Goal: Task Accomplishment & Management: Manage account settings

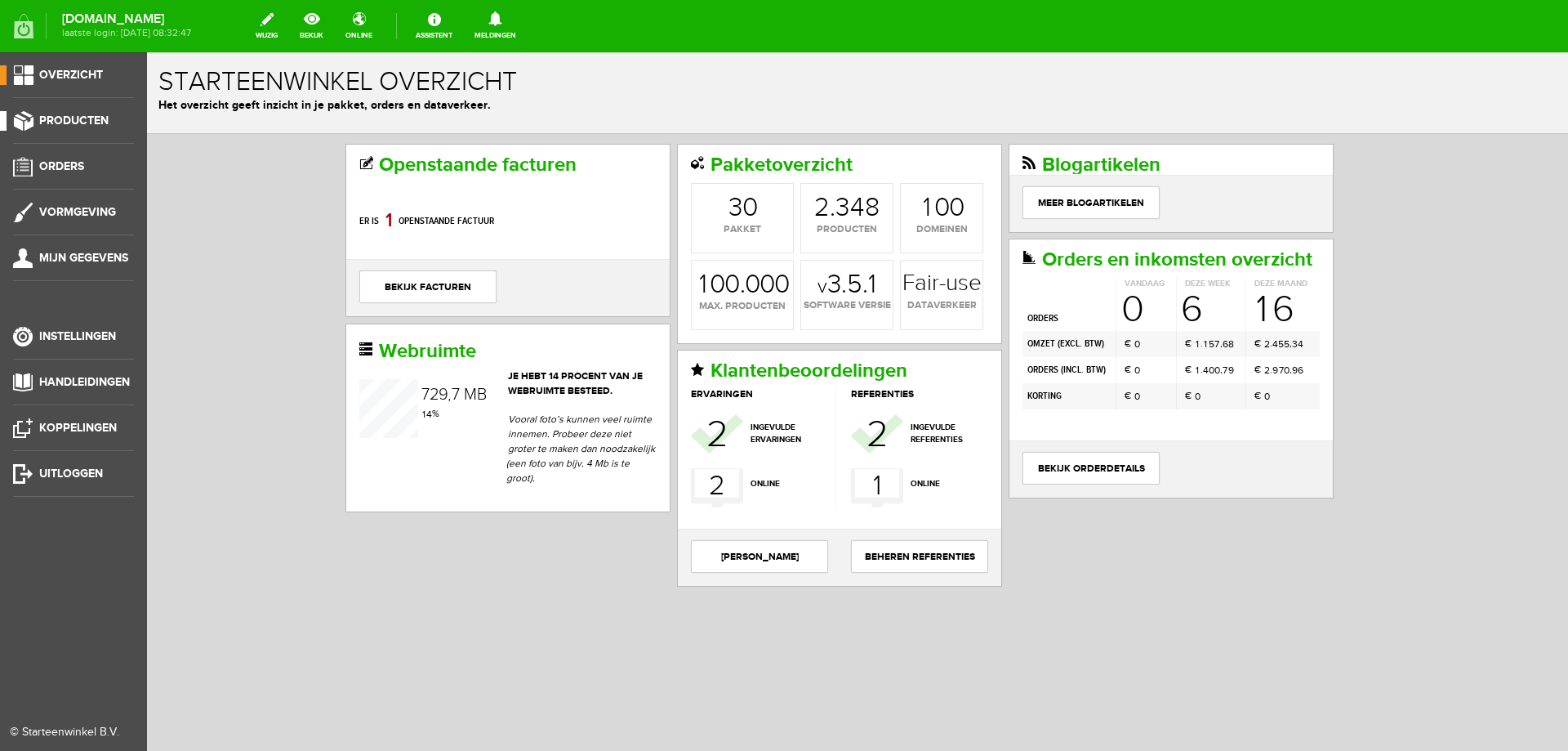
click at [63, 124] on span "Producten" at bounding box center [73, 120] width 69 height 14
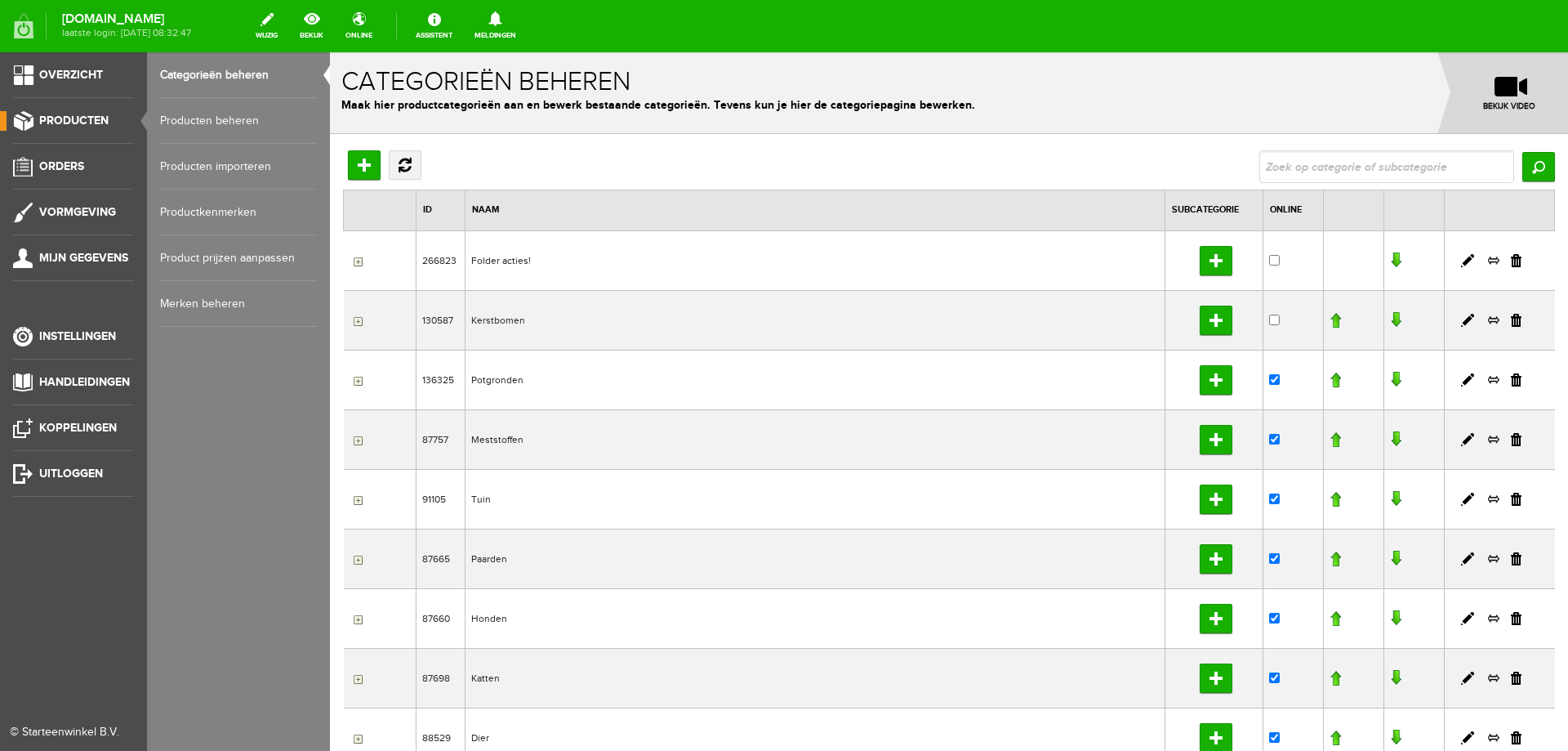
click at [199, 126] on link "Producten beheren" at bounding box center [238, 121] width 157 height 46
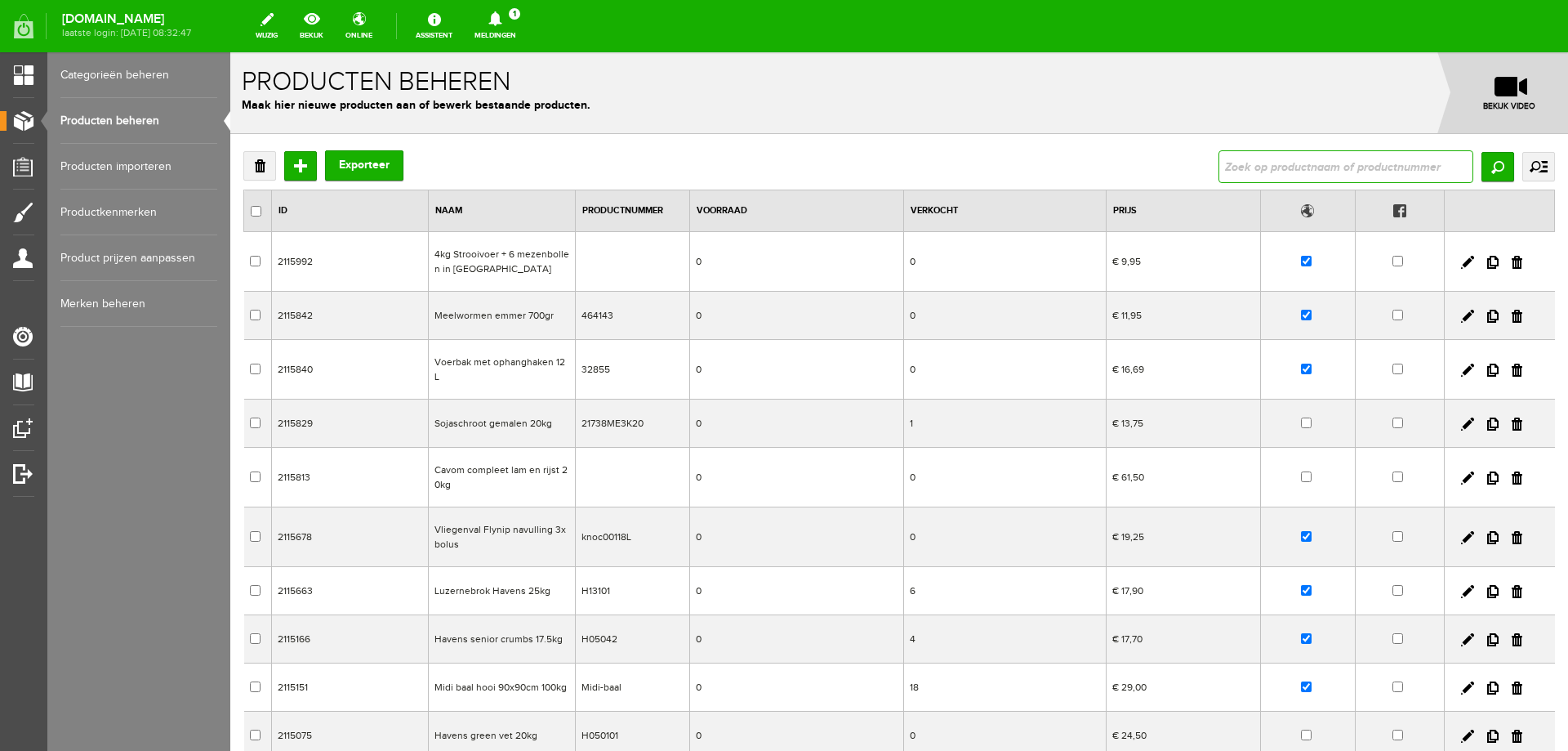
click at [1286, 170] on input "text" at bounding box center [1346, 167] width 255 height 32
type input "geperste"
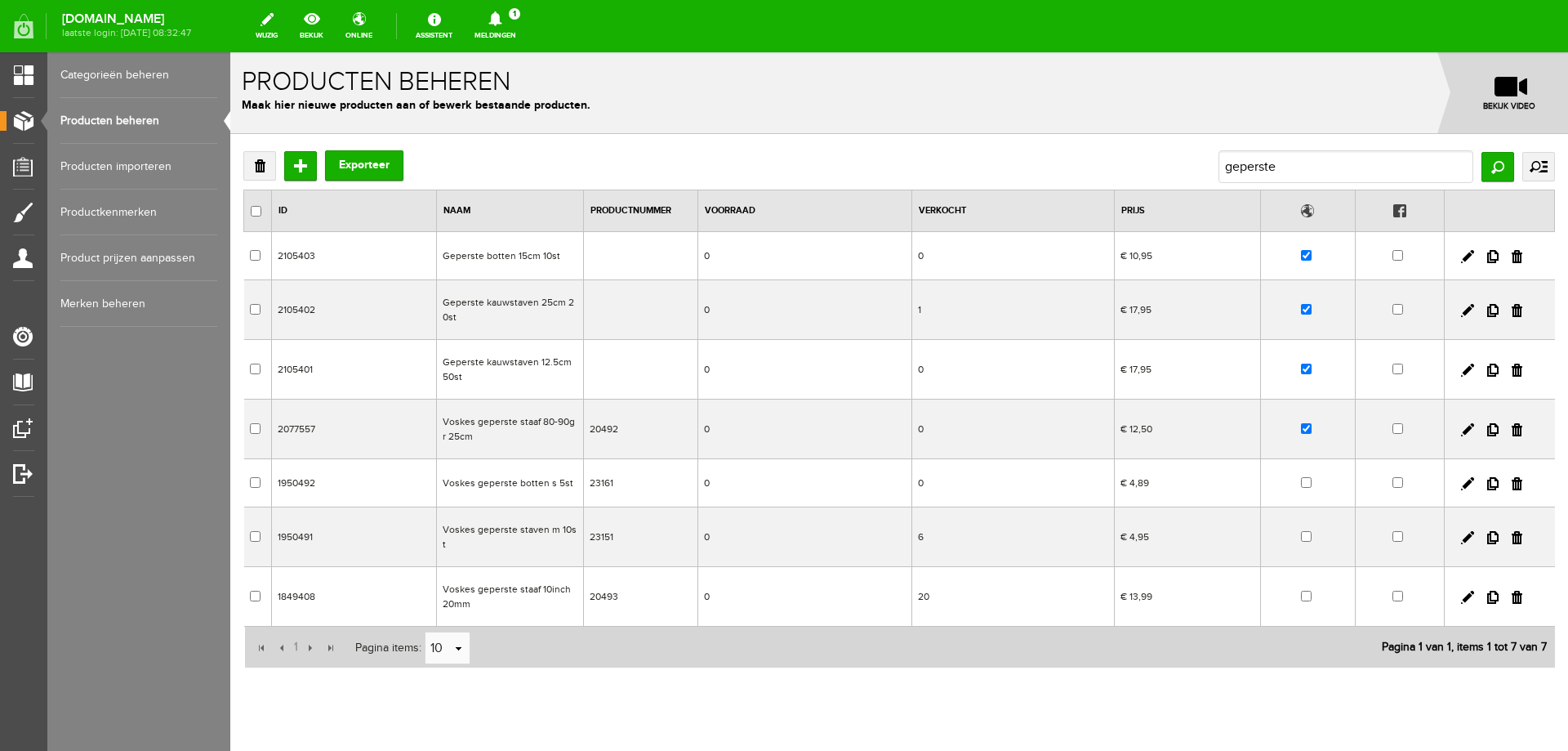
click at [526, 303] on td "Geperste kauwstaven 25cm 20st" at bounding box center [510, 309] width 147 height 60
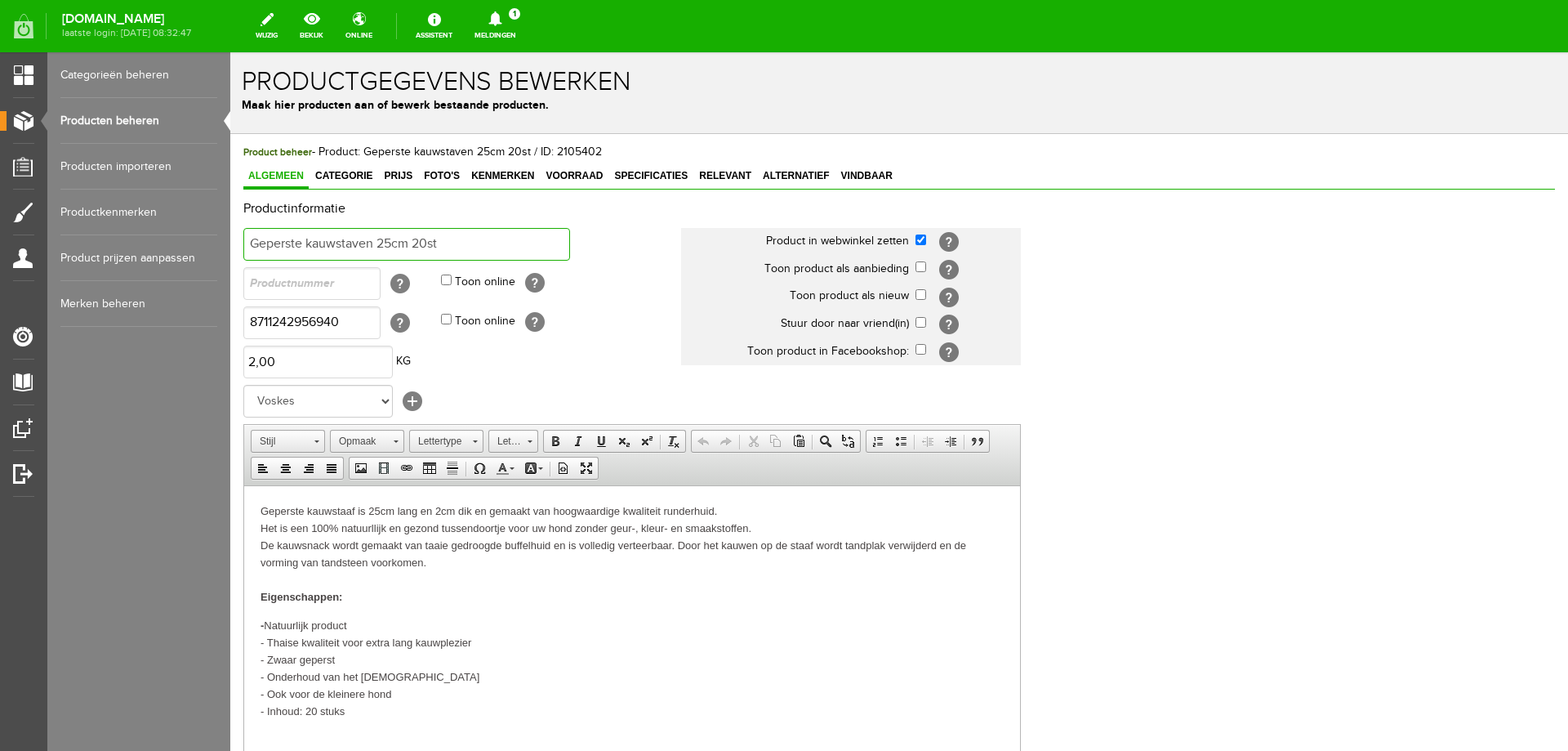
click at [252, 244] on input "Geperste kauwstaven 25cm 20st" at bounding box center [407, 244] width 327 height 32
drag, startPoint x: 429, startPoint y: 244, endPoint x: 455, endPoint y: 239, distance: 26.5
click at [455, 239] on input "20 geperste kauwstaven 25cm 20st" at bounding box center [407, 244] width 327 height 32
type input "20 geperste kauwstaven 25cm"
click at [262, 511] on span "Geperste kauwstaaf is 25cm lang en 2cm dik en gemaakt van hoogwaardige kwalitei…" at bounding box center [613, 535] width 705 height 64
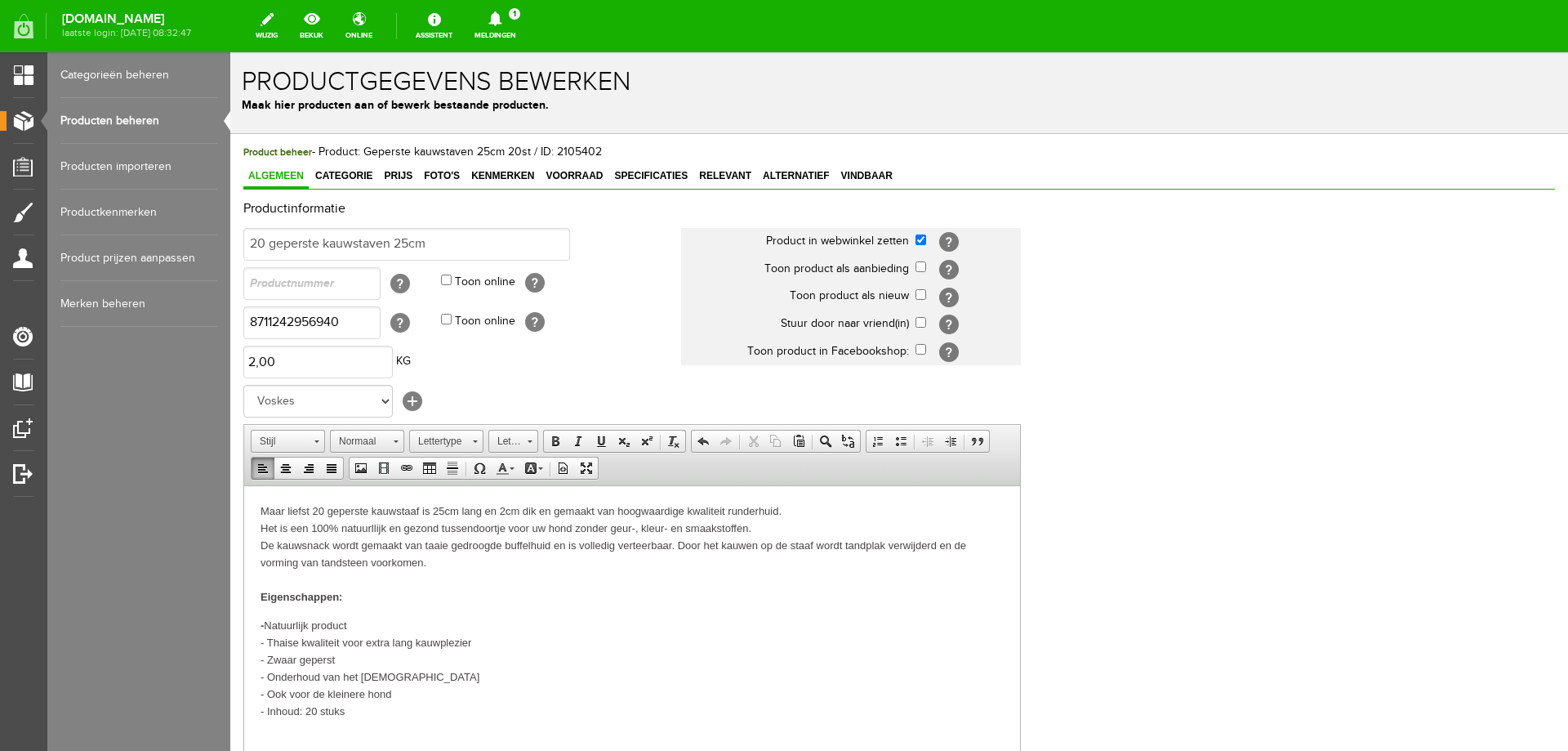
click at [419, 513] on span "Maar liefst 20 geperste kauwstaaf is 25cm lang en 2cm dik en gemaakt van hoogwa…" at bounding box center [613, 535] width 705 height 64
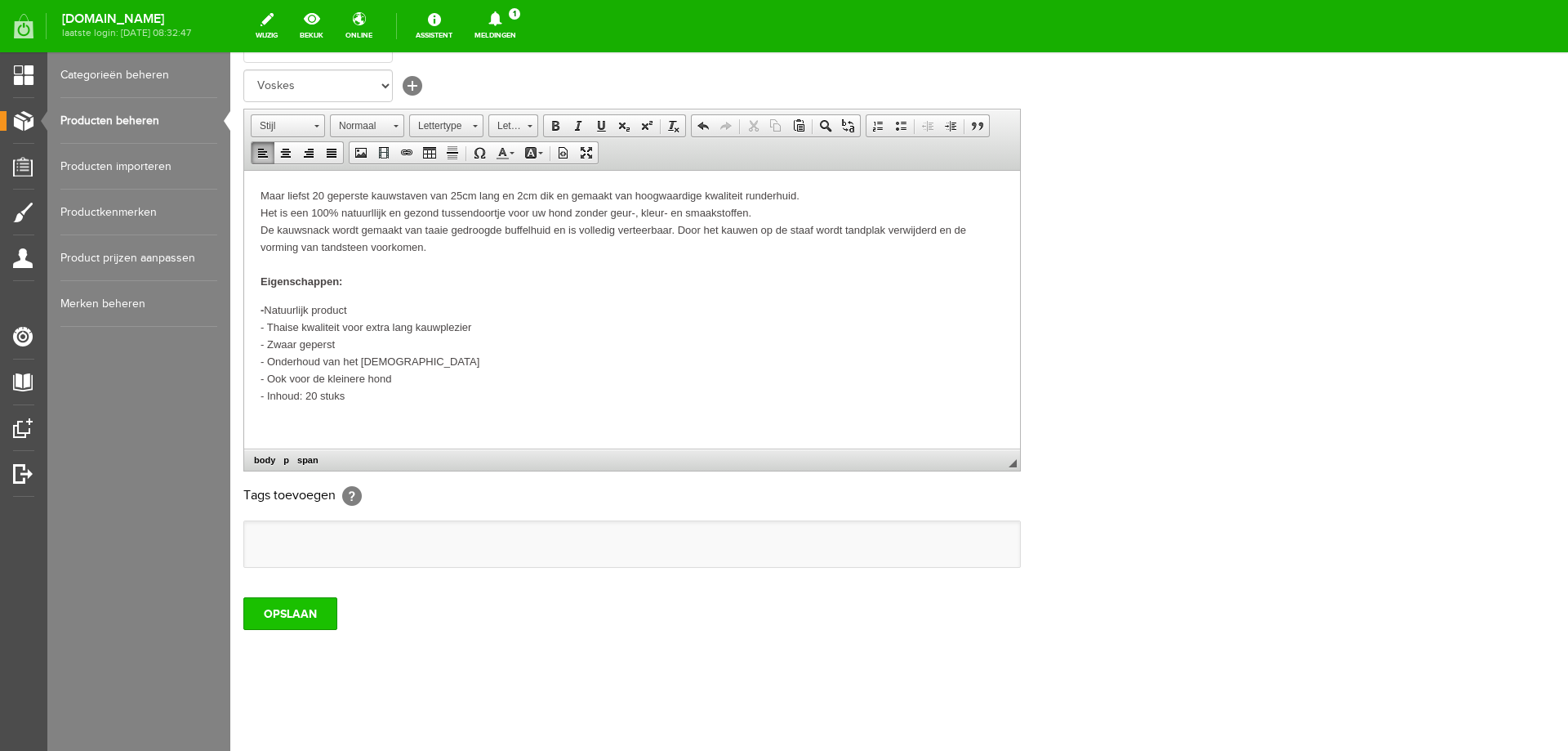
click at [315, 608] on input "OPSLAAN" at bounding box center [290, 613] width 94 height 32
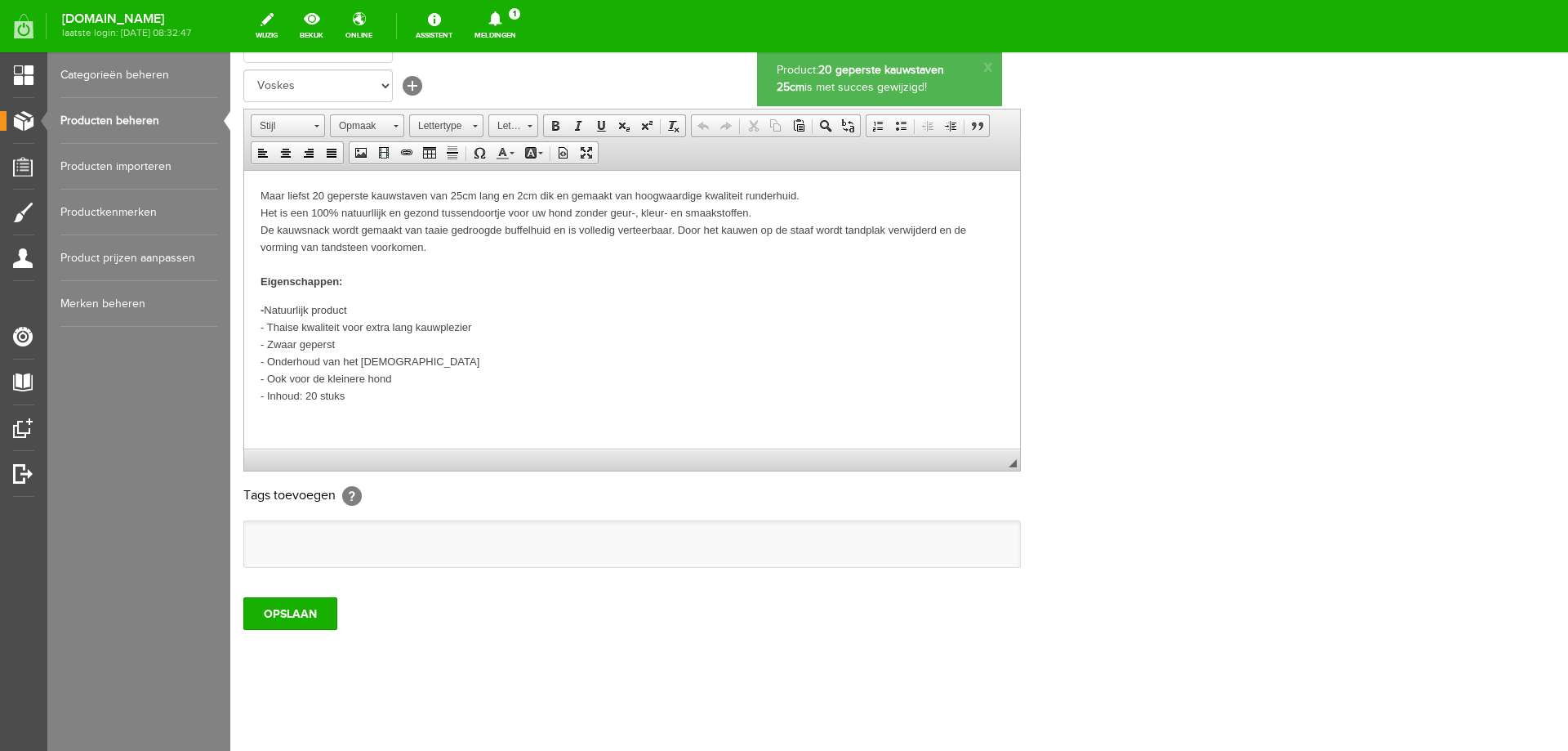
scroll to position [0, 0]
click at [339, 345] on p "- Natuurlijk product - Thaise kwaliteit voor extra lang kauwplezier - Zwaar gep…" at bounding box center [632, 352] width 744 height 103
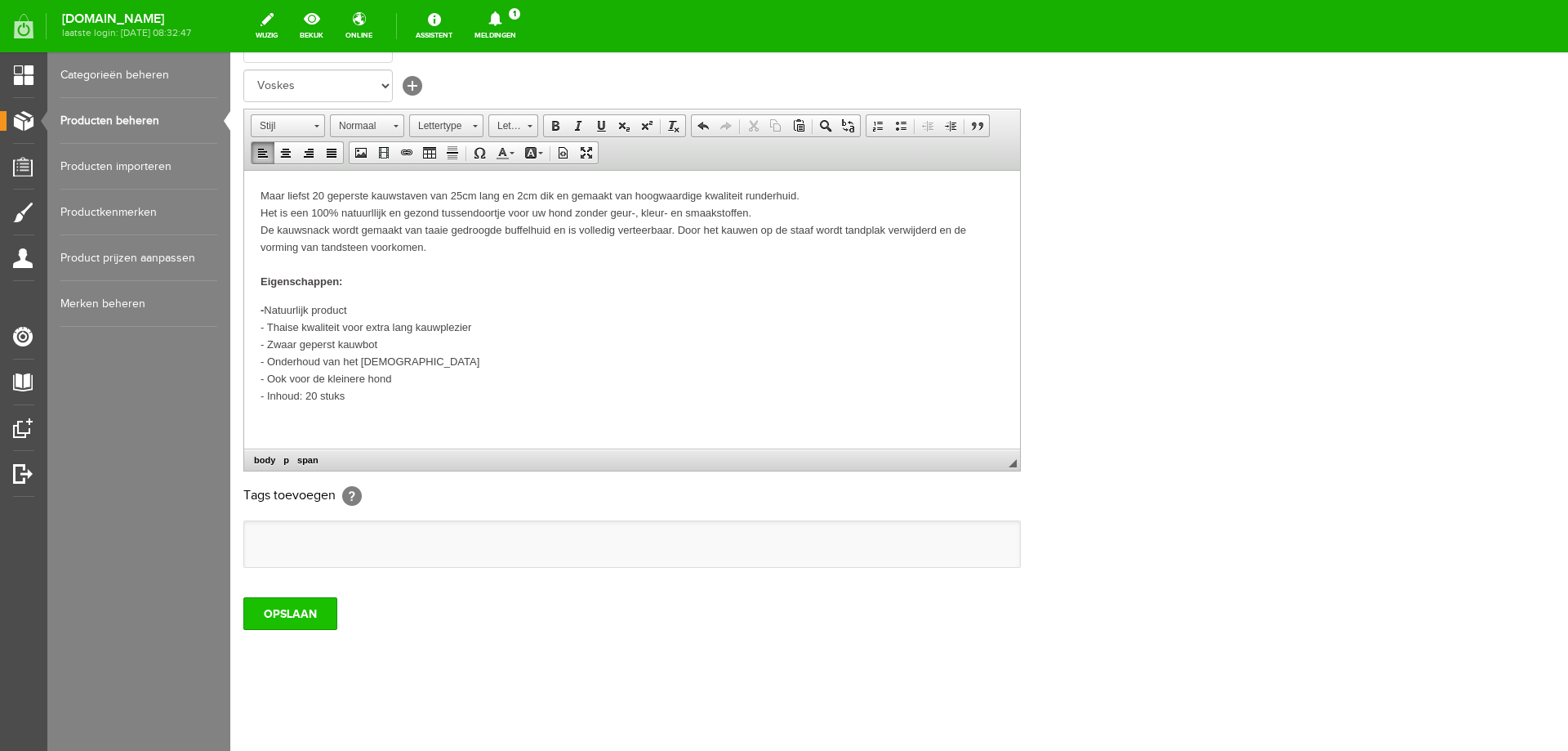
click at [291, 619] on input "OPSLAAN" at bounding box center [290, 613] width 94 height 32
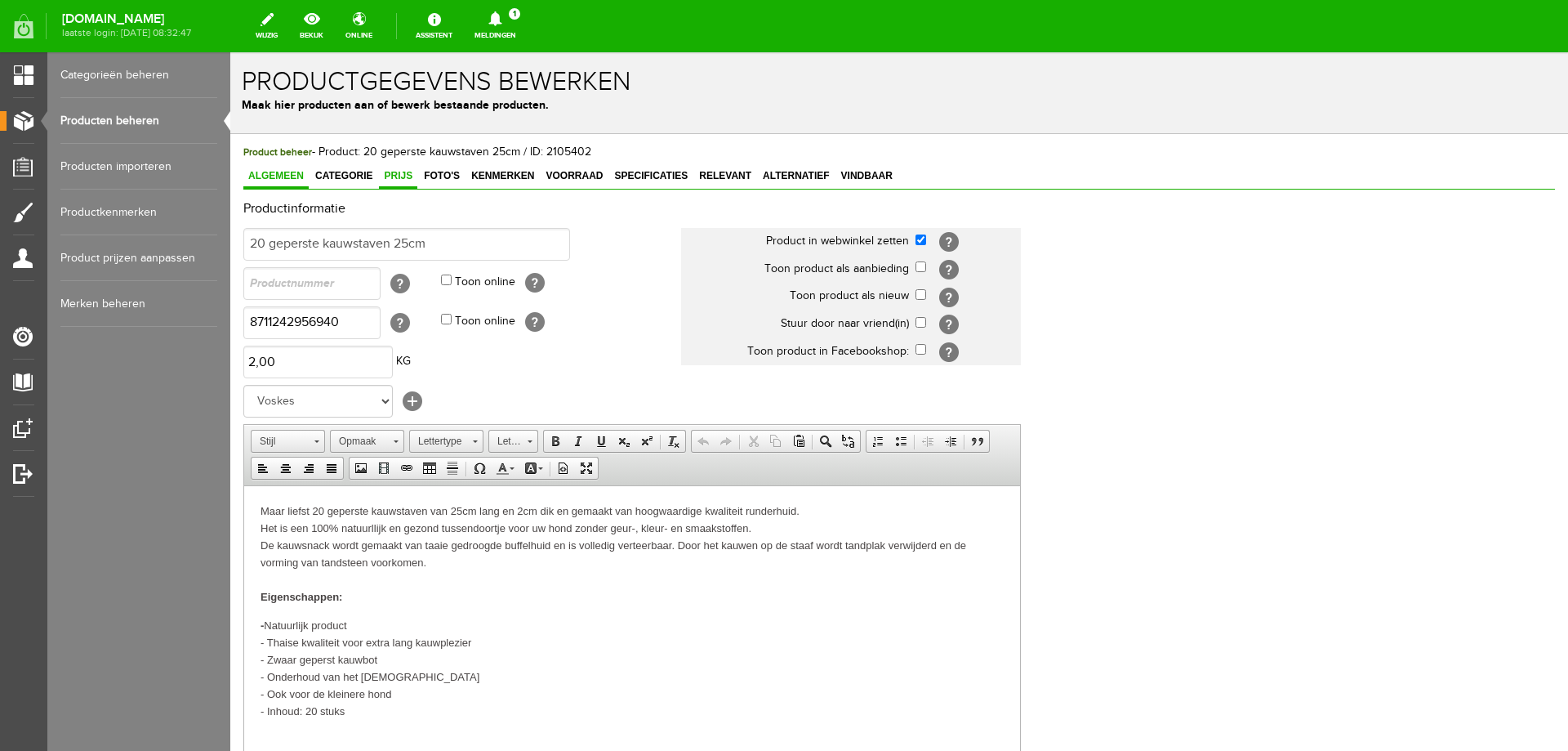
click at [389, 180] on span "Prijs" at bounding box center [398, 175] width 38 height 11
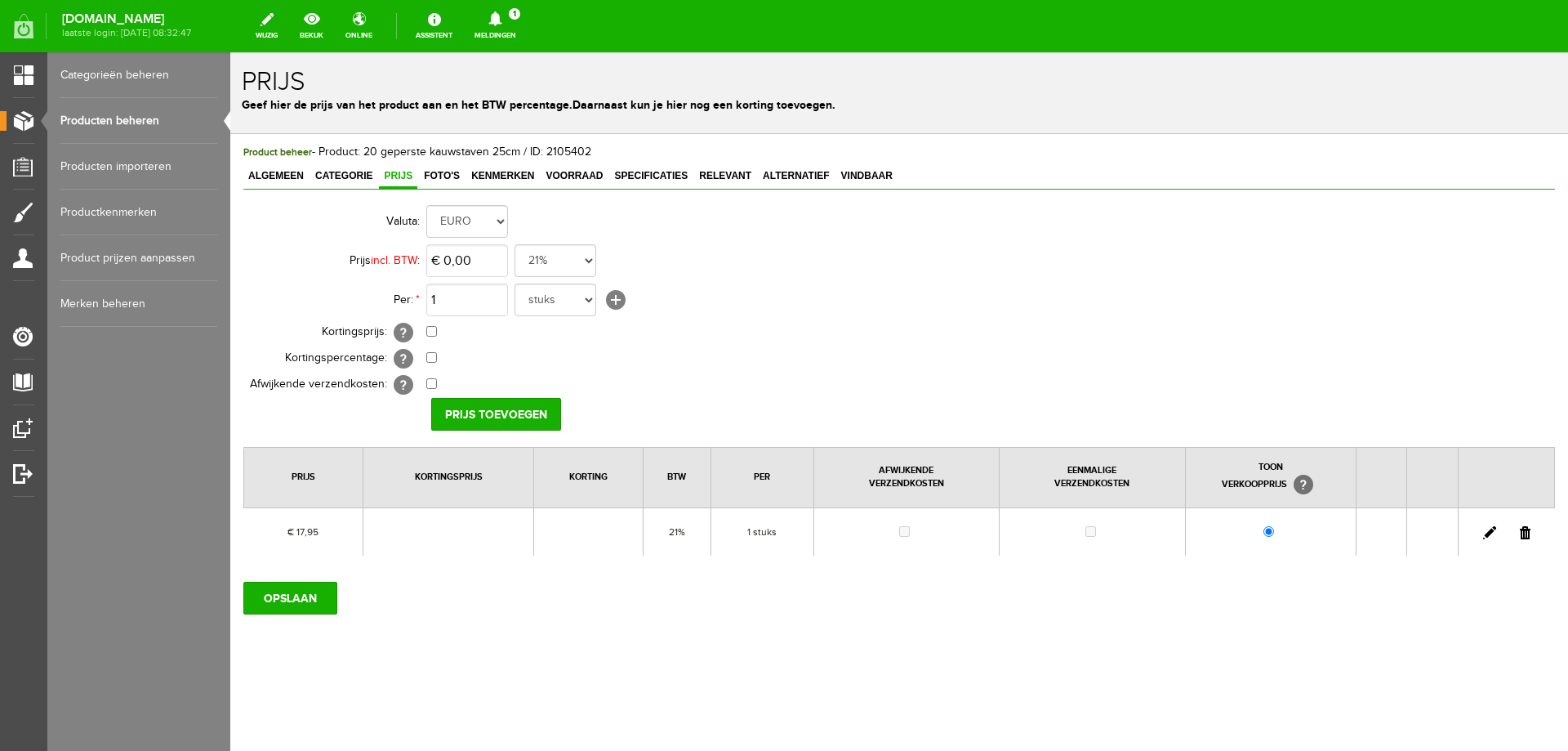
click at [1488, 532] on link at bounding box center [1490, 533] width 13 height 13
click at [430, 331] on input "checkbox" at bounding box center [431, 330] width 10 height 10
checkbox input "true"
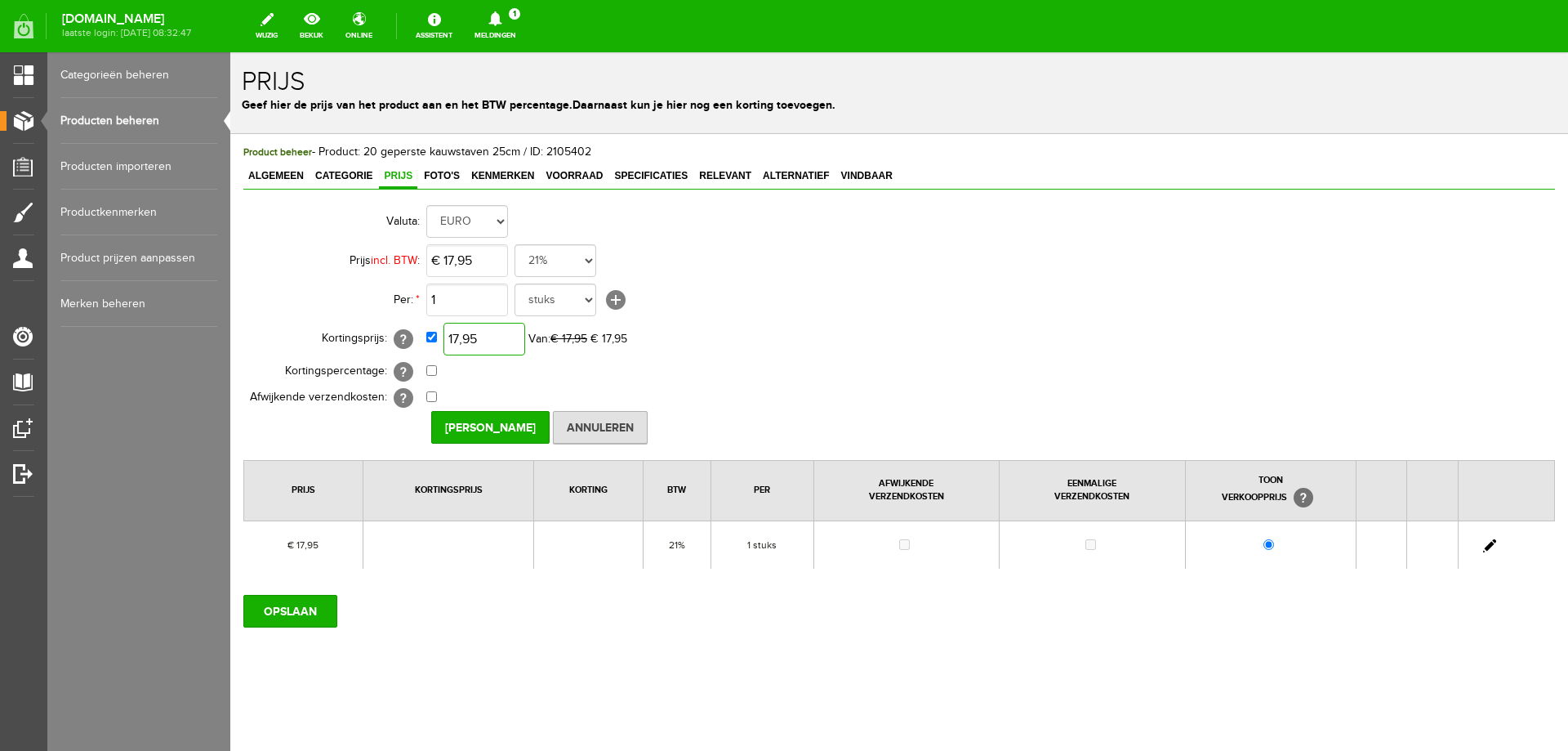
click at [462, 343] on input "17,95" at bounding box center [485, 339] width 82 height 32
type input "€ 15,95"
click at [499, 424] on input "[PERSON_NAME]" at bounding box center [490, 427] width 118 height 32
click at [315, 613] on input "OPSLAAN" at bounding box center [290, 611] width 94 height 32
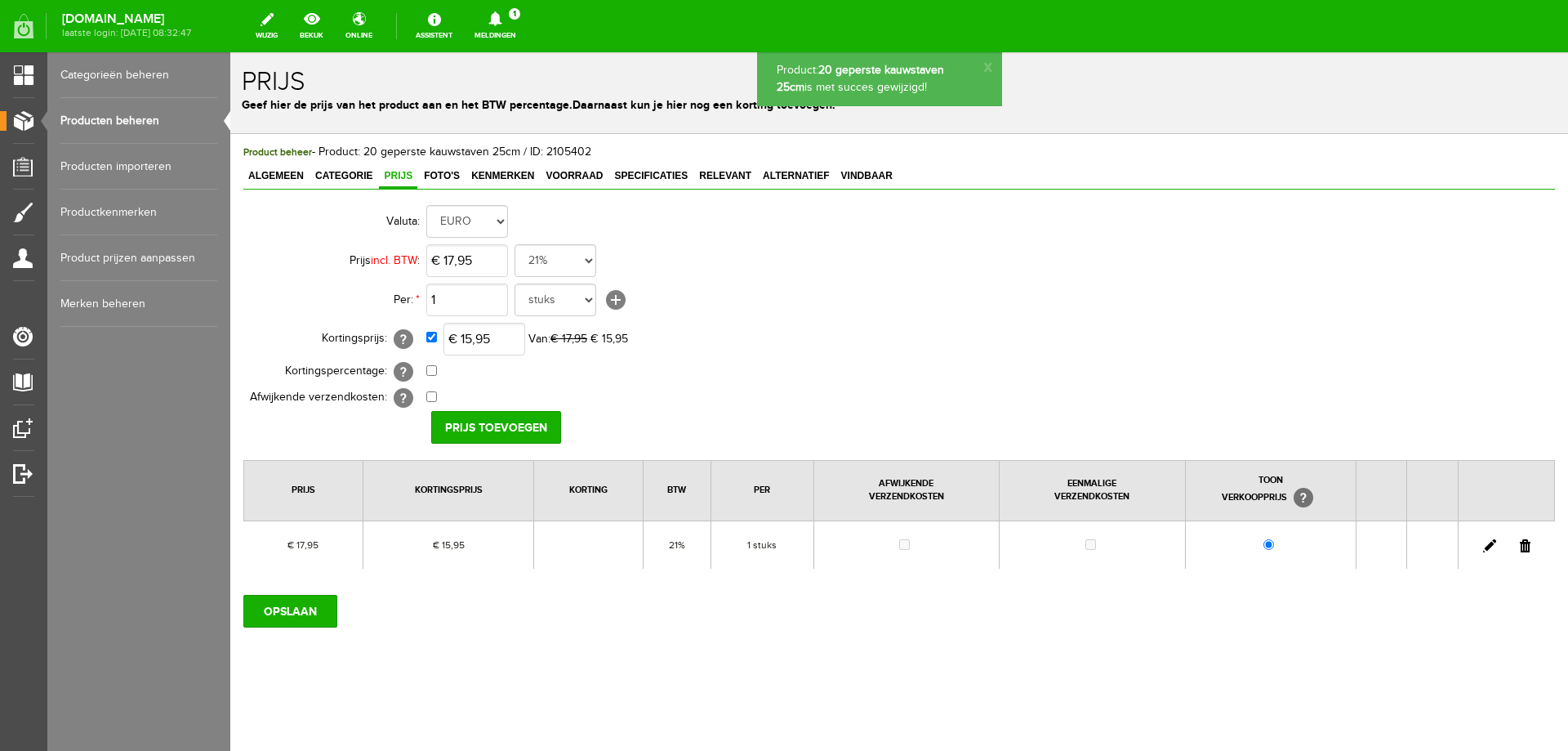
click at [278, 177] on span "Algemeen" at bounding box center [276, 175] width 66 height 11
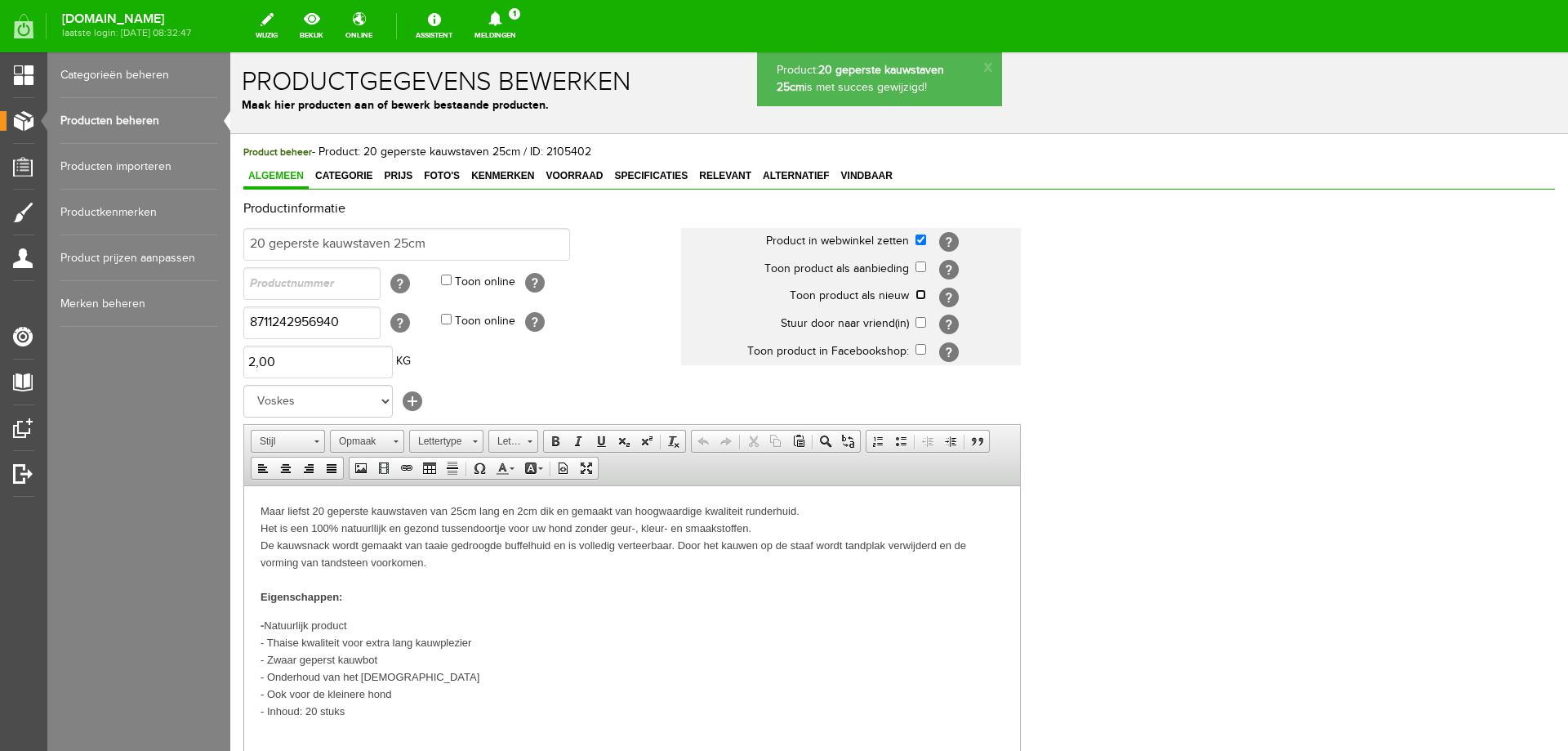
click at [921, 296] on input "checkbox" at bounding box center [921, 294] width 10 height 10
checkbox input "true"
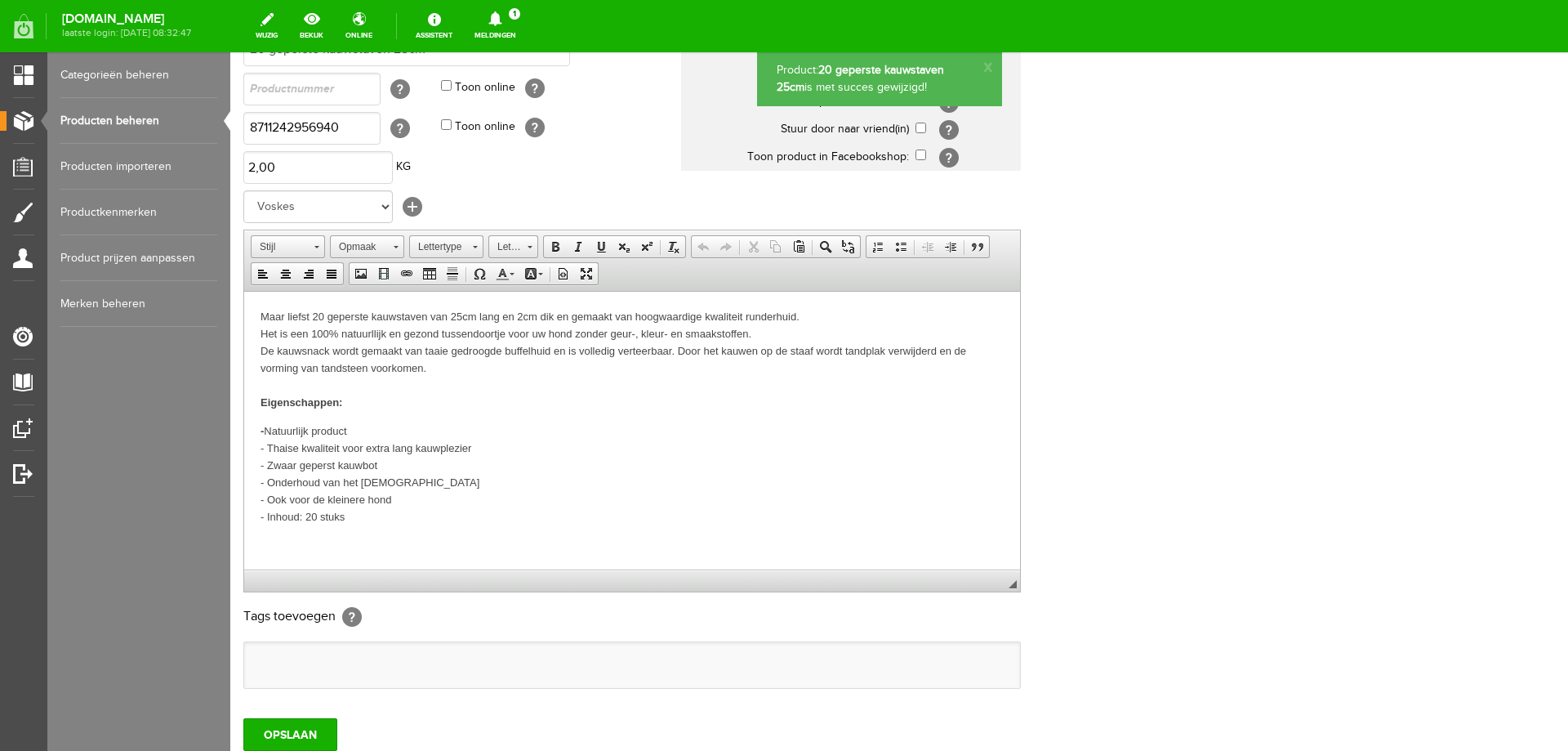
scroll to position [315, 0]
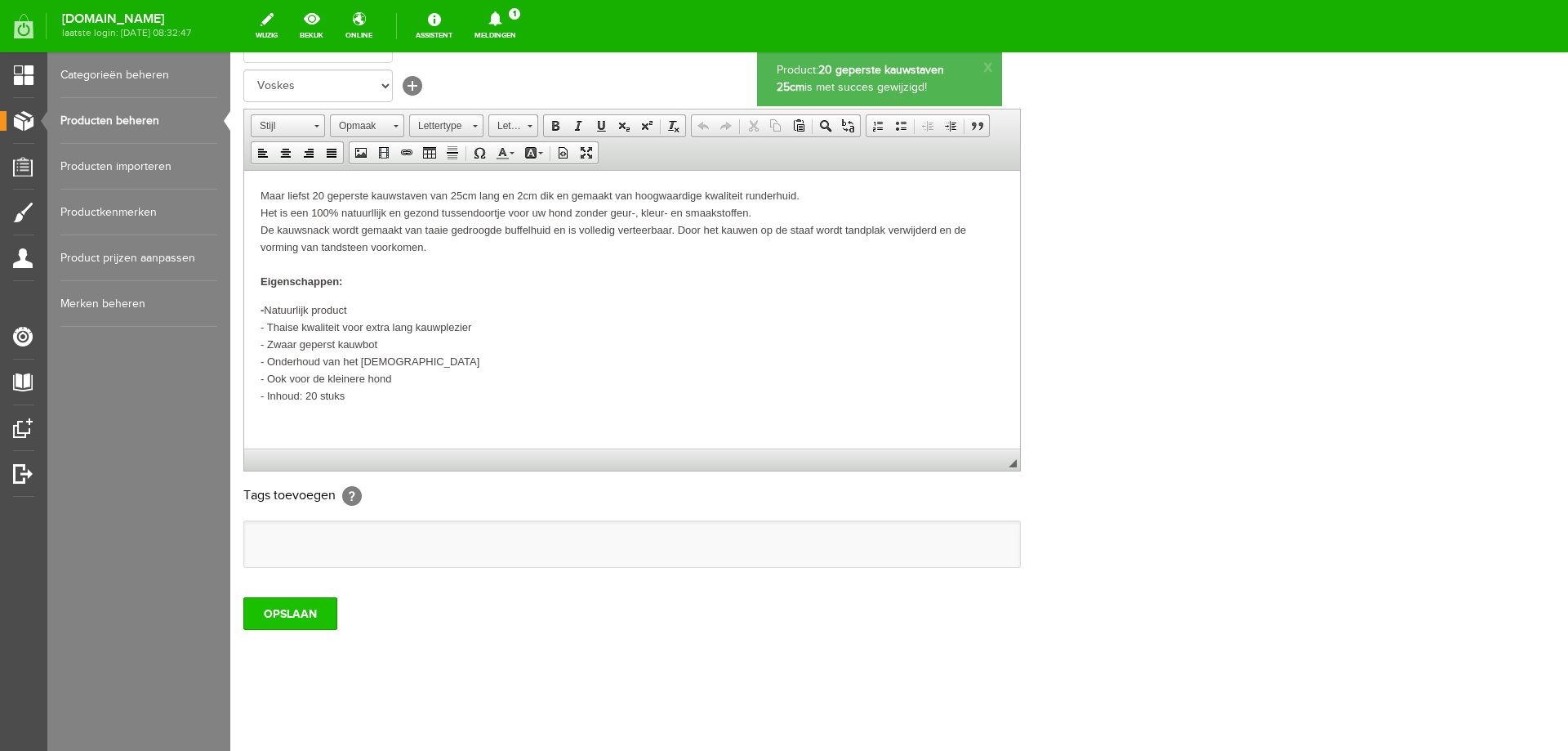
click at [298, 609] on input "OPSLAAN" at bounding box center [290, 613] width 94 height 32
click at [333, 20] on link "bekijk" at bounding box center [311, 27] width 43 height 36
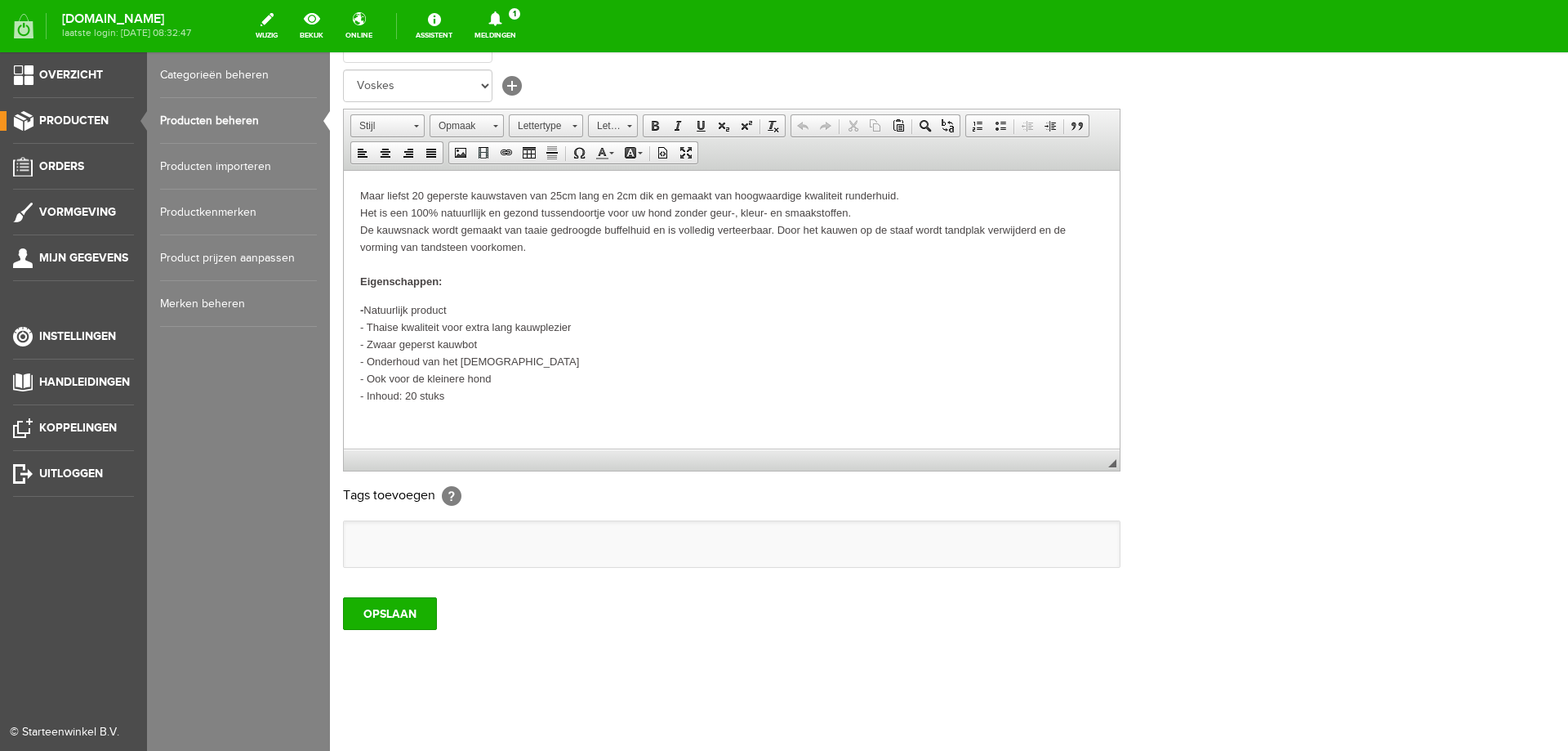
click at [206, 123] on link "Producten beheren" at bounding box center [238, 121] width 157 height 46
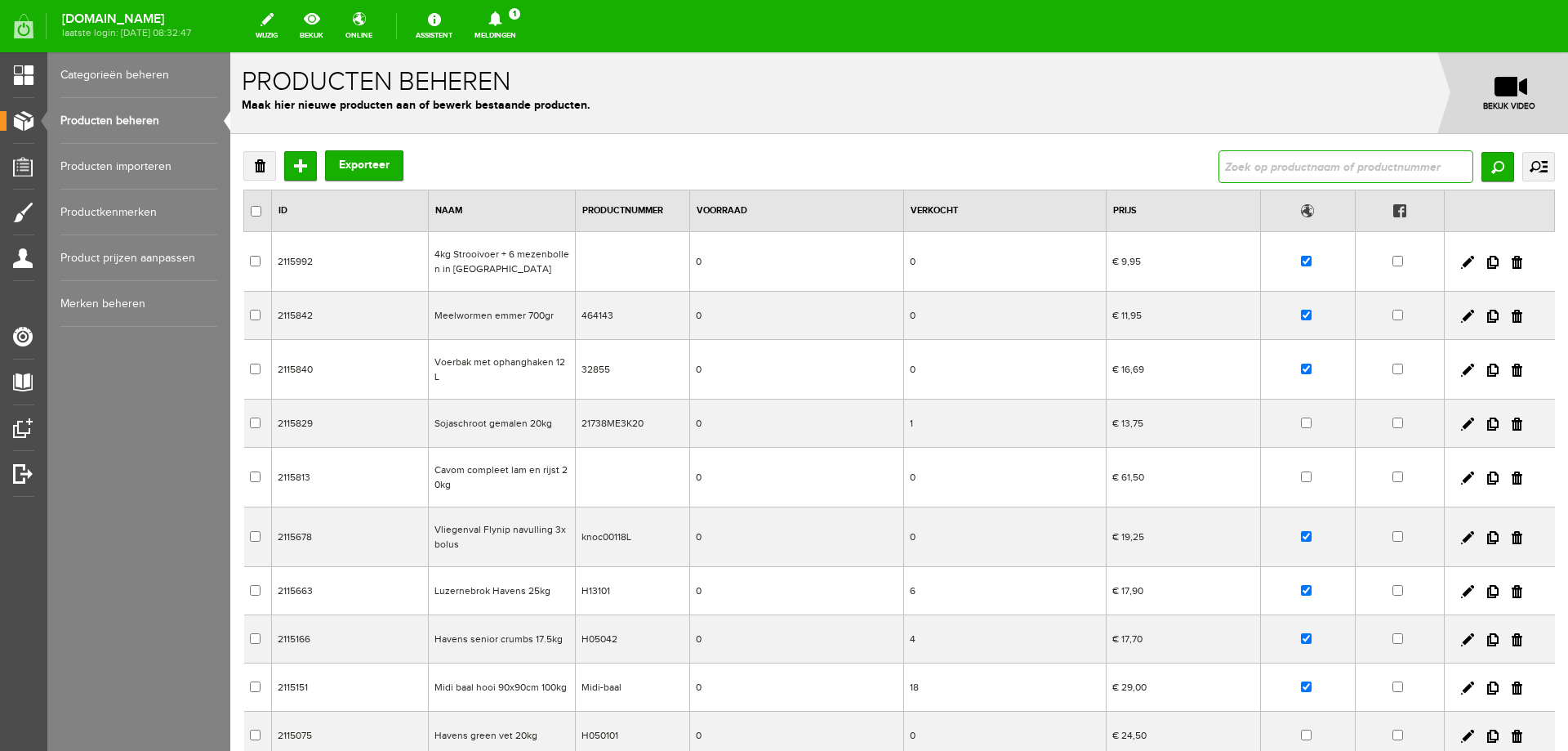
click at [1300, 174] on input "text" at bounding box center [1346, 167] width 255 height 32
type input "runderbot"
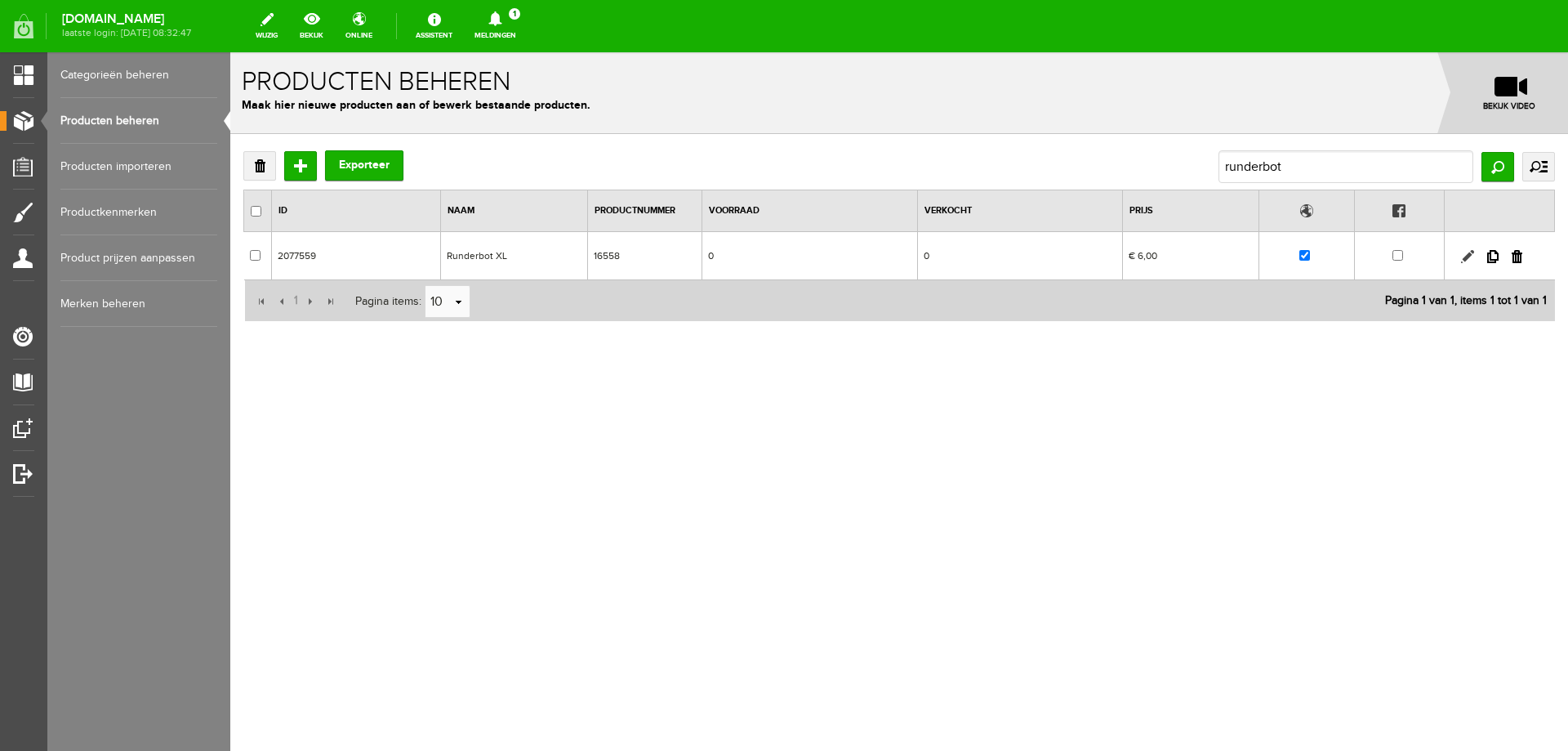
click at [1462, 262] on link at bounding box center [1468, 257] width 13 height 13
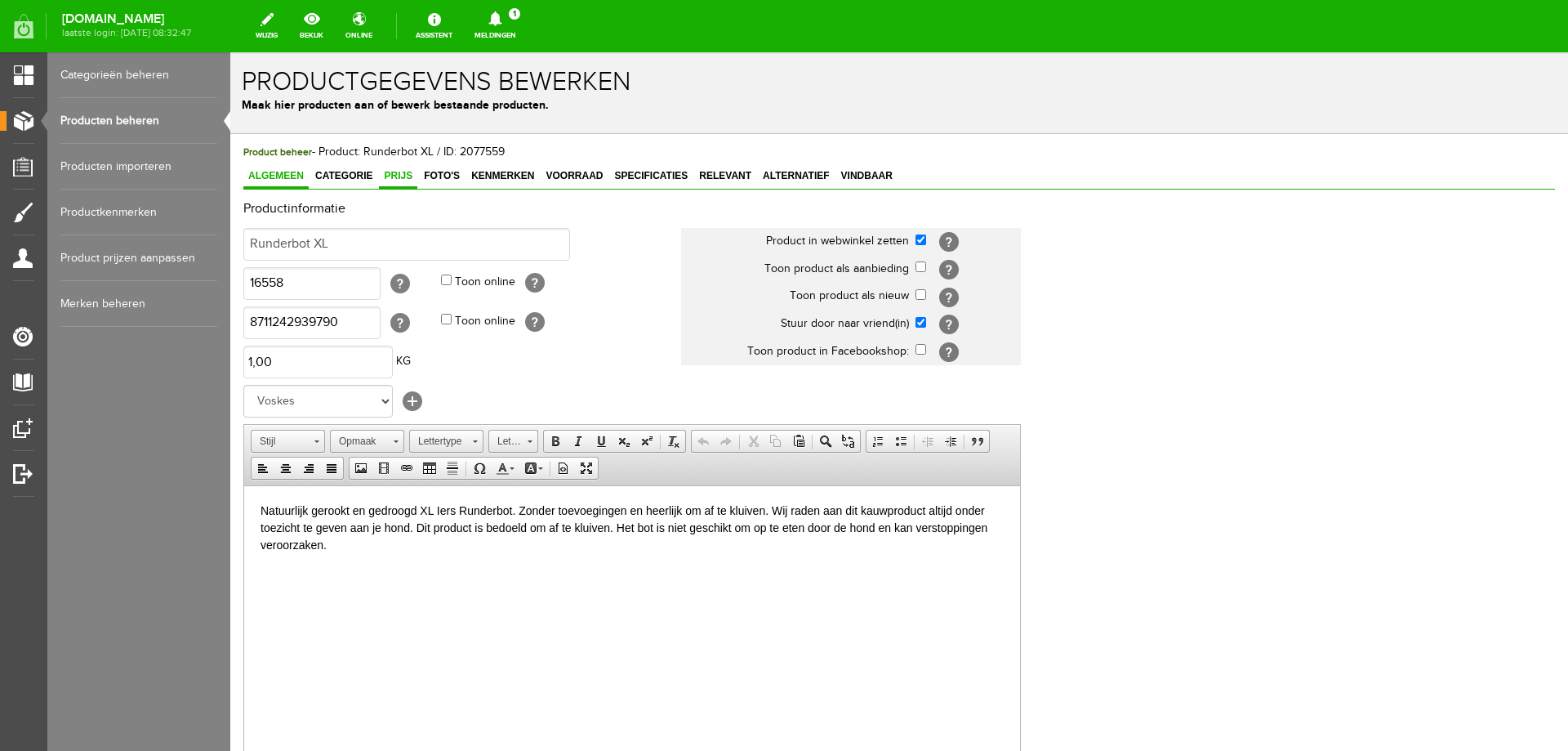
click at [396, 175] on span "Prijs" at bounding box center [398, 175] width 38 height 11
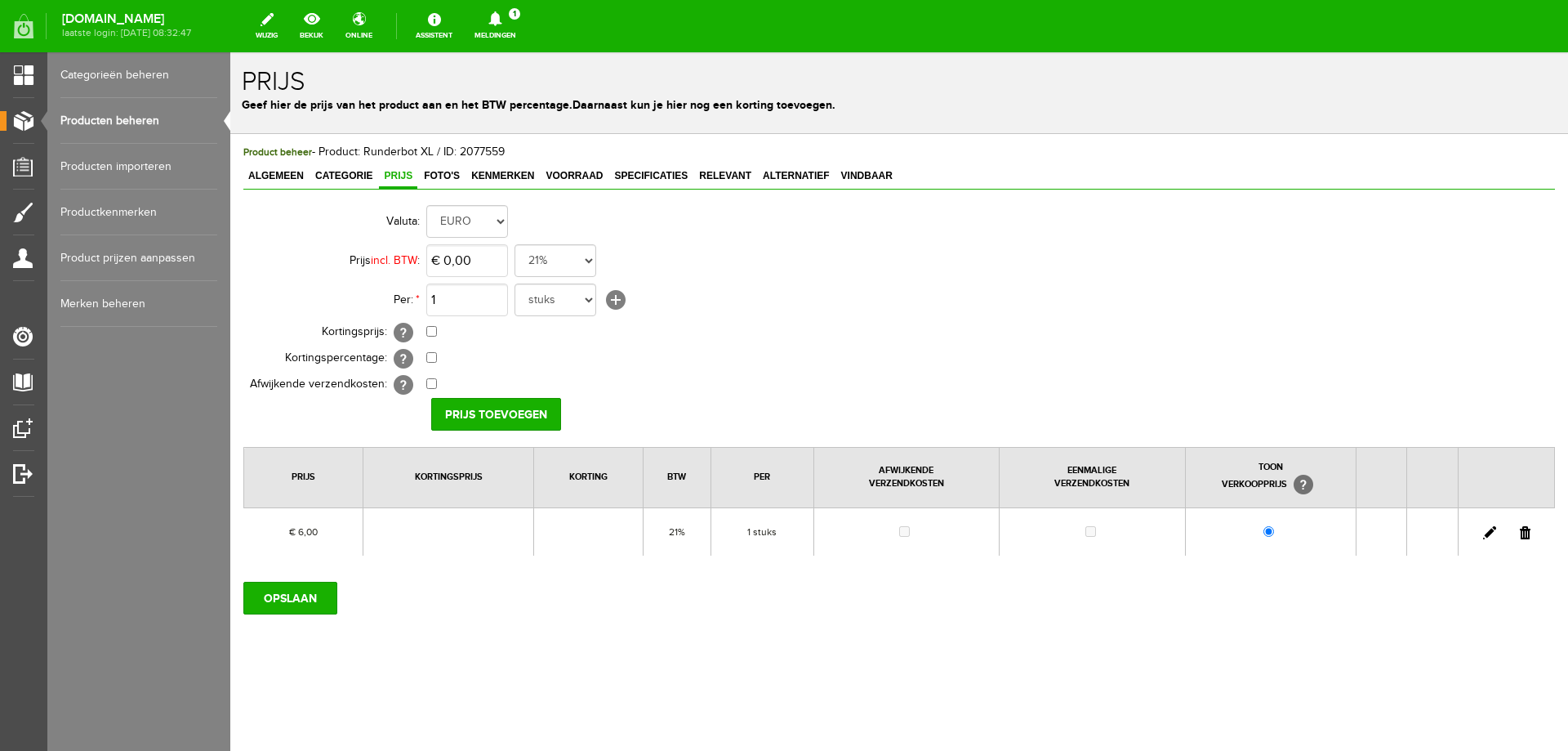
click at [1491, 528] on link at bounding box center [1490, 533] width 13 height 13
click at [464, 247] on input "6" at bounding box center [467, 261] width 82 height 32
type input "€ 5,99"
click at [481, 405] on input "[PERSON_NAME]" at bounding box center [490, 414] width 118 height 32
click at [278, 603] on input "OPSLAAN" at bounding box center [290, 598] width 94 height 32
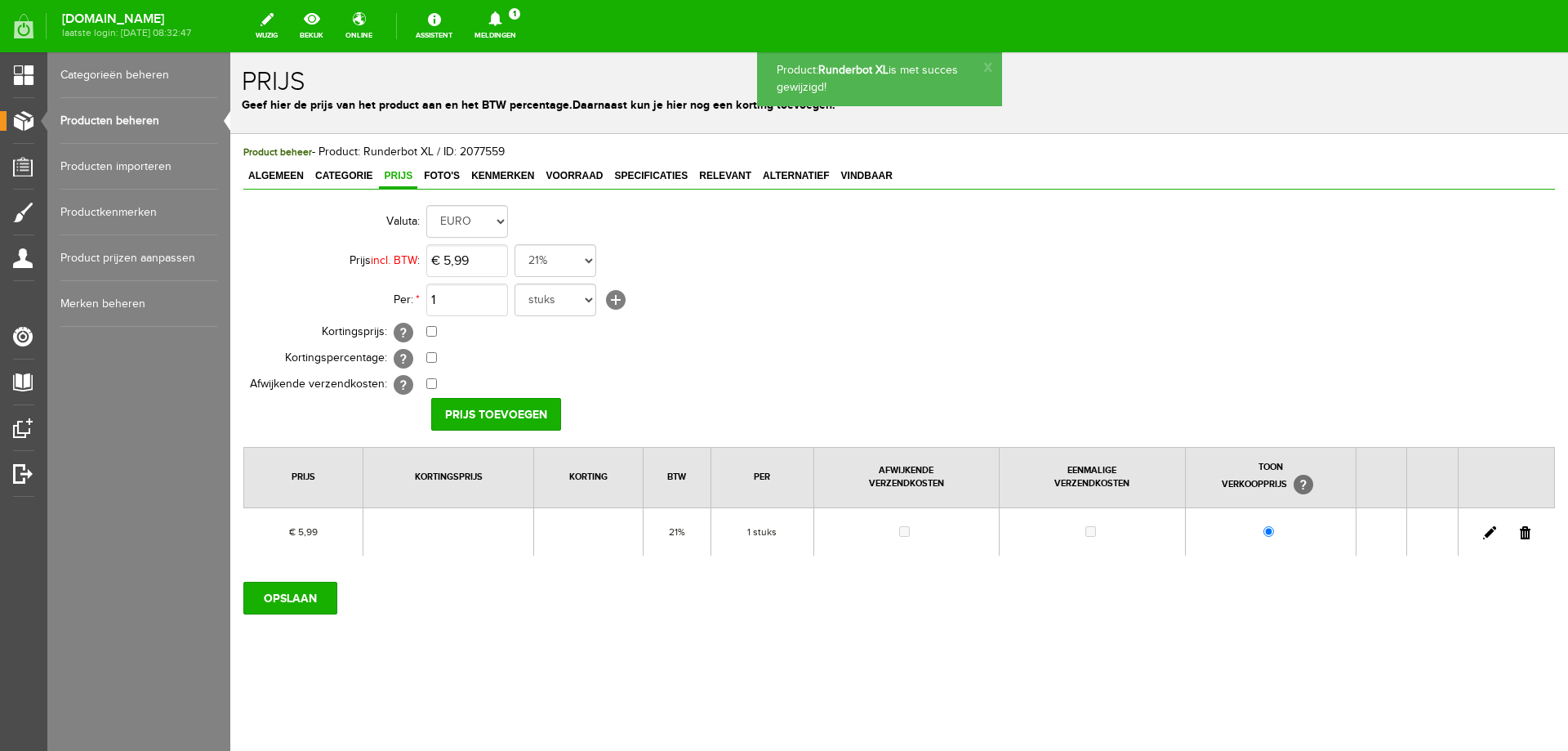
click at [285, 177] on span "Algemeen" at bounding box center [276, 175] width 66 height 11
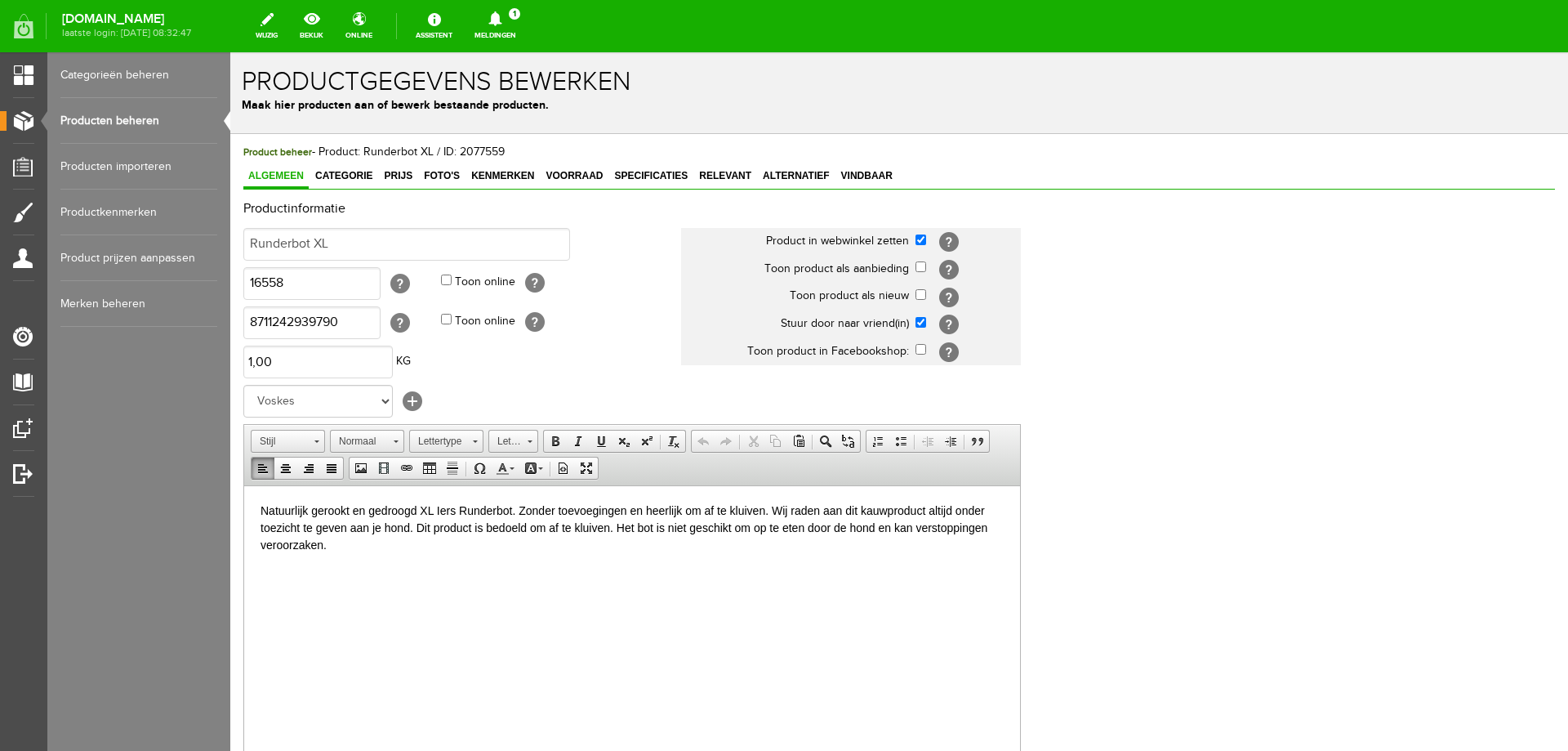
click at [888, 510] on p "Natuurlijk gerookt en gedroogd XL Iers Runderbot. Zonder toevoegingen en heerli…" at bounding box center [632, 527] width 744 height 51
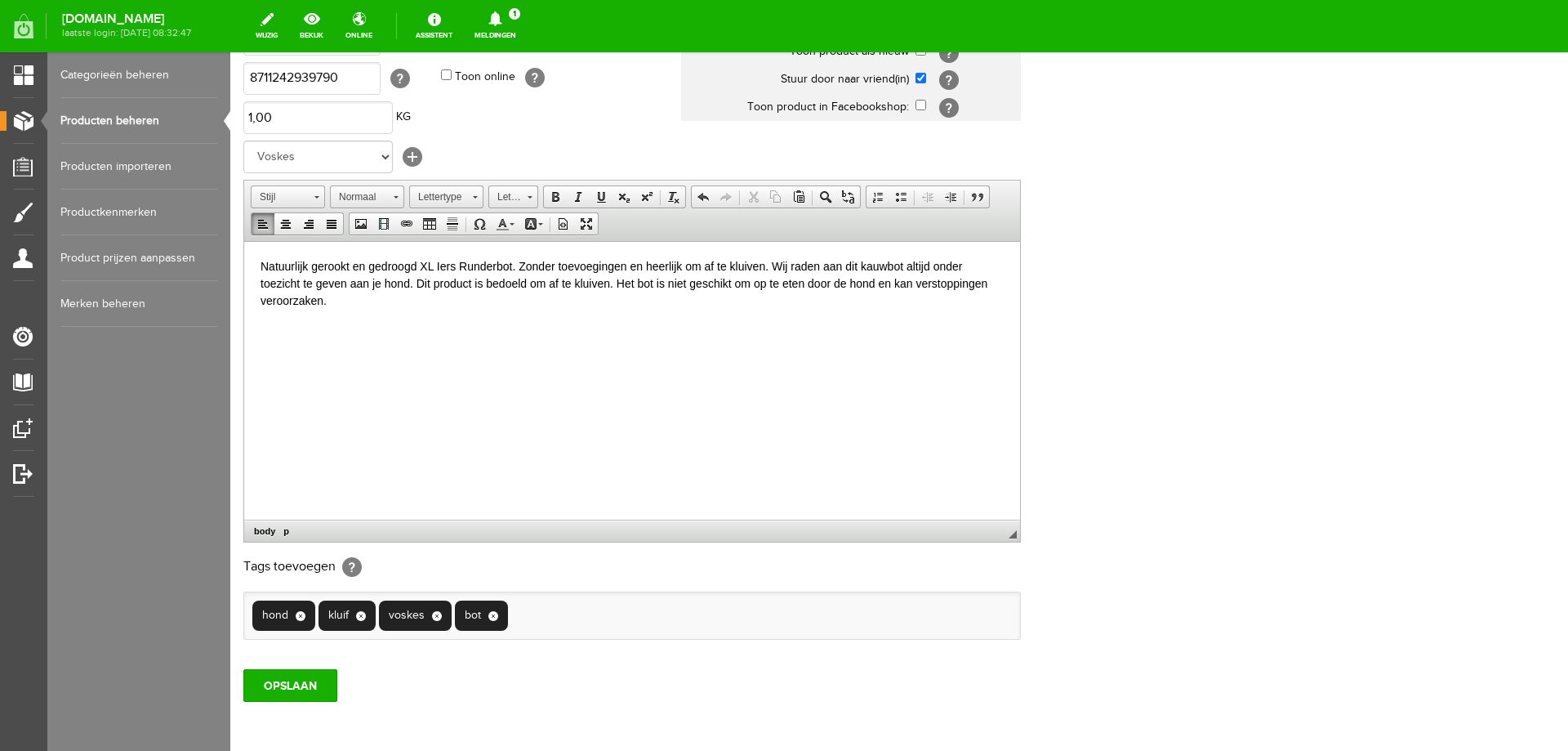
scroll to position [245, 0]
click at [619, 282] on p "Natuurlijk gerookt en gedroogd XL Iers Runderbot. Zonder toevoegingen en heerli…" at bounding box center [632, 282] width 744 height 51
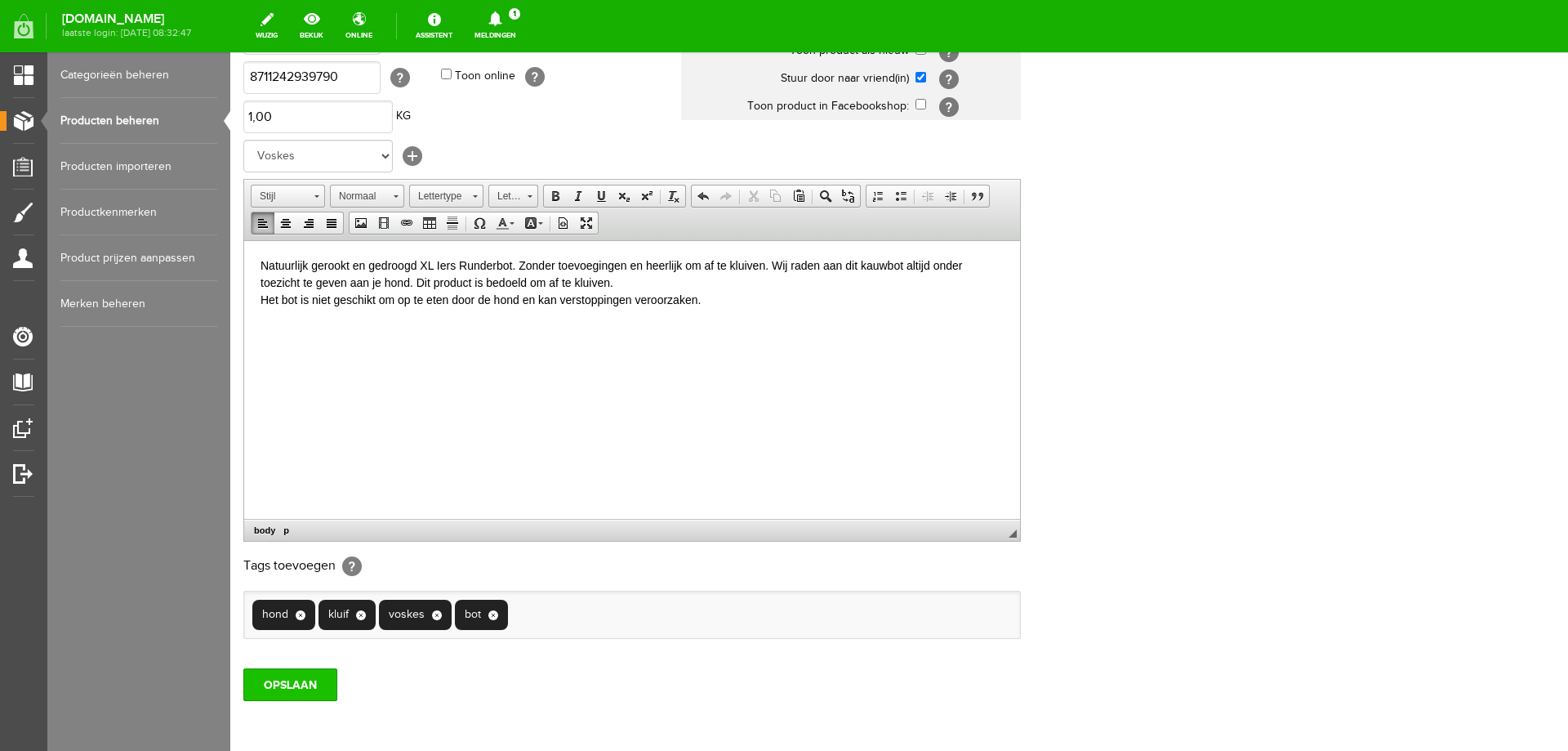
click at [305, 682] on input "OPSLAAN" at bounding box center [290, 684] width 94 height 32
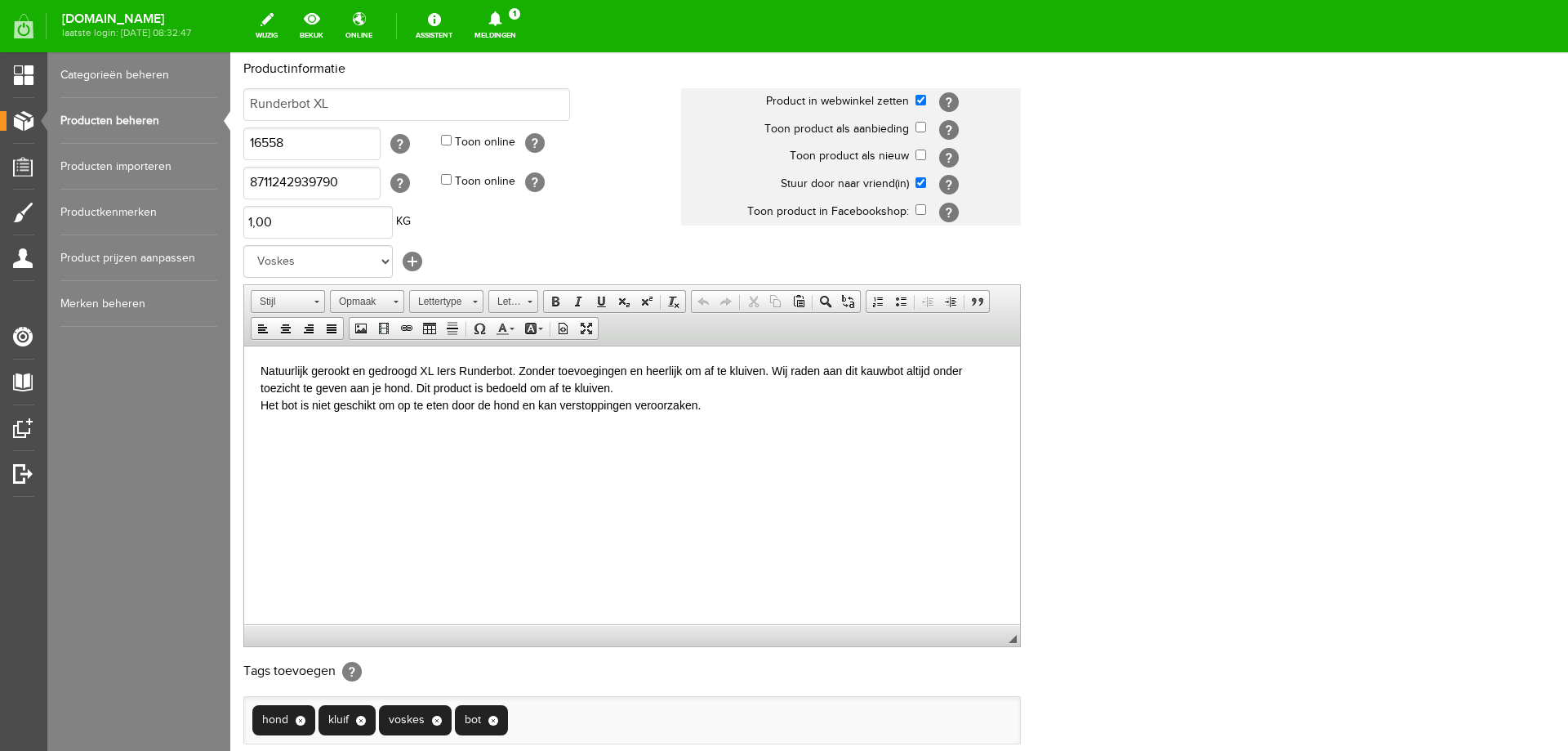
scroll to position [0, 0]
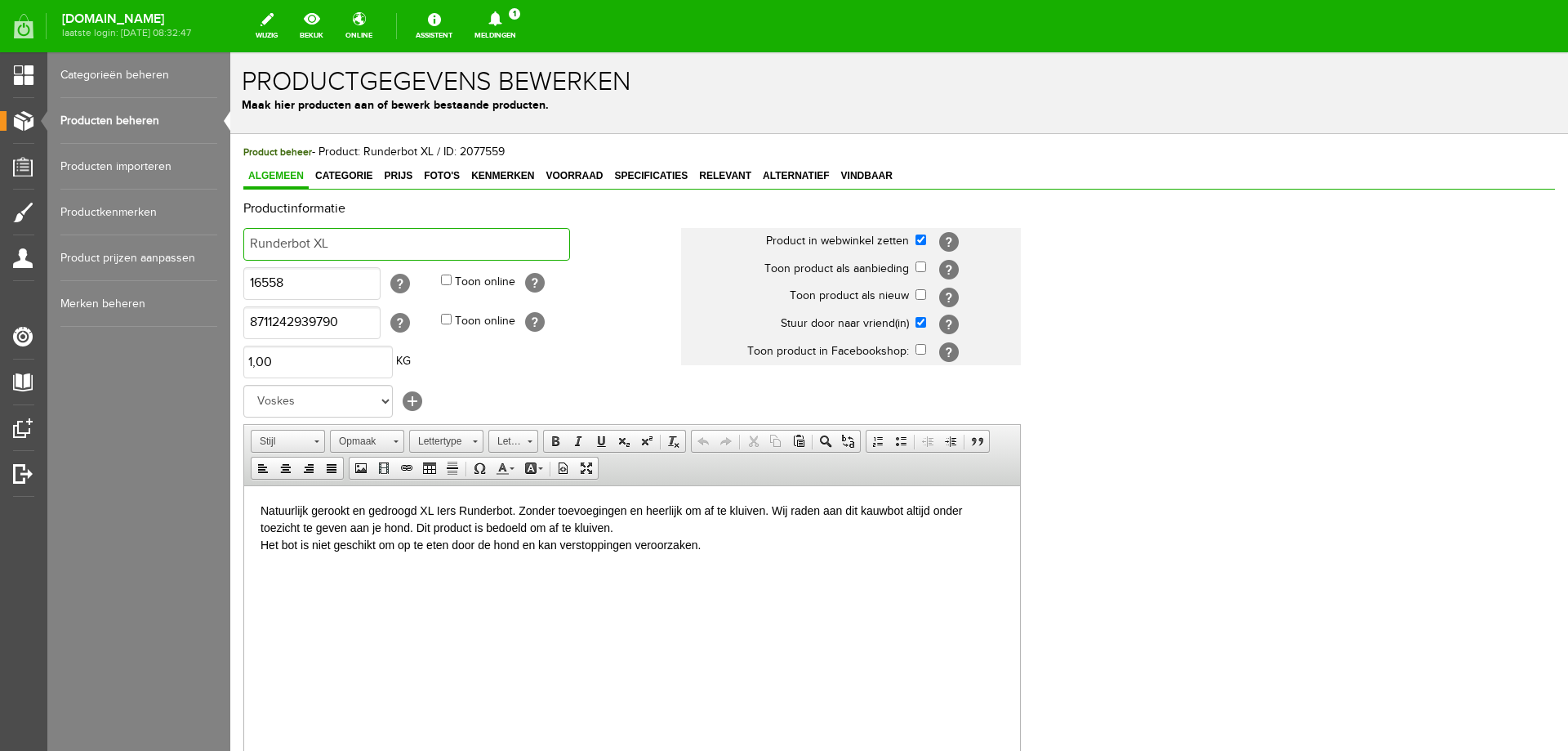
click at [331, 245] on input "Runderbot XL" at bounding box center [407, 244] width 327 height 32
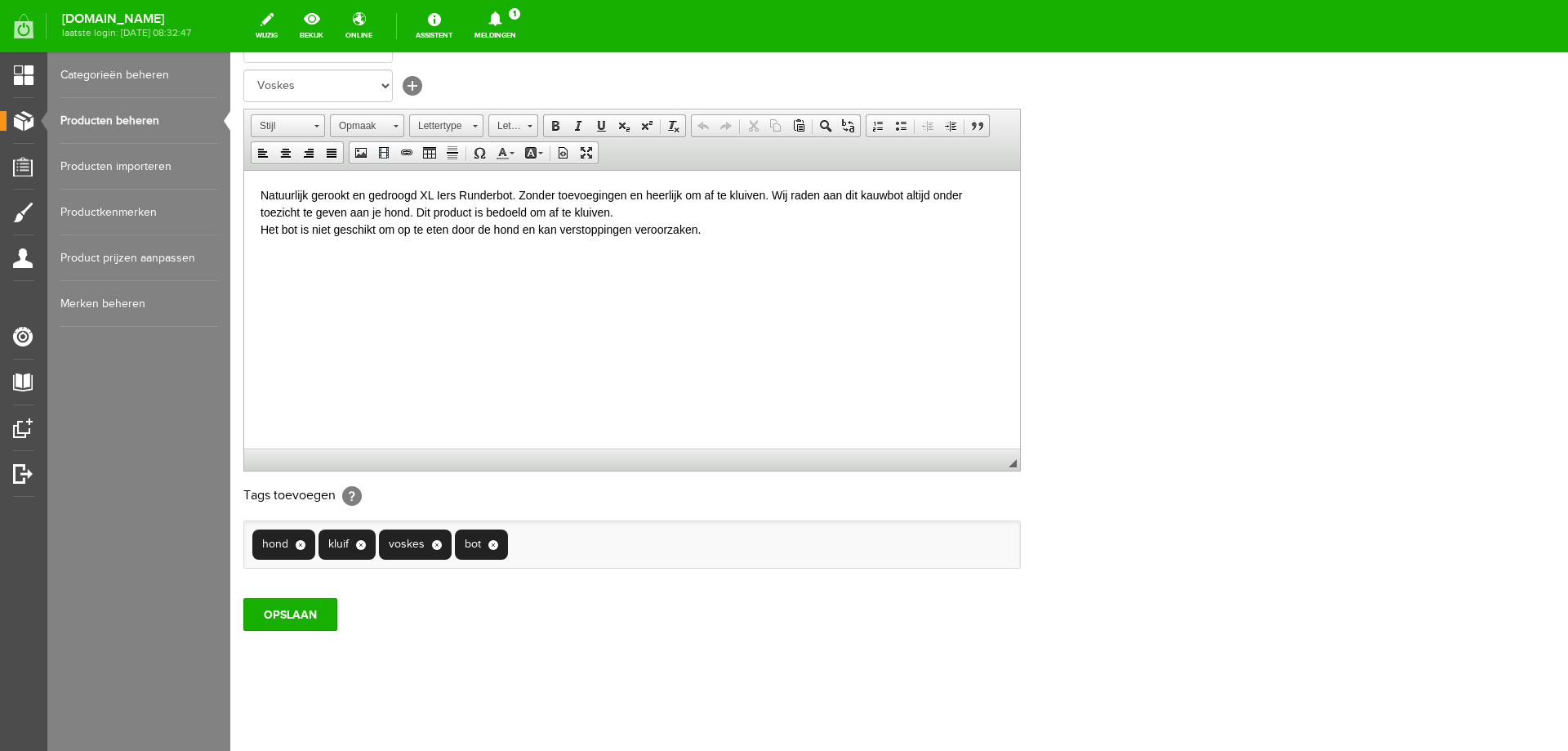
scroll to position [316, 0]
type input "Runderbot XL kluifbot"
click at [305, 613] on input "OPSLAAN" at bounding box center [290, 613] width 94 height 32
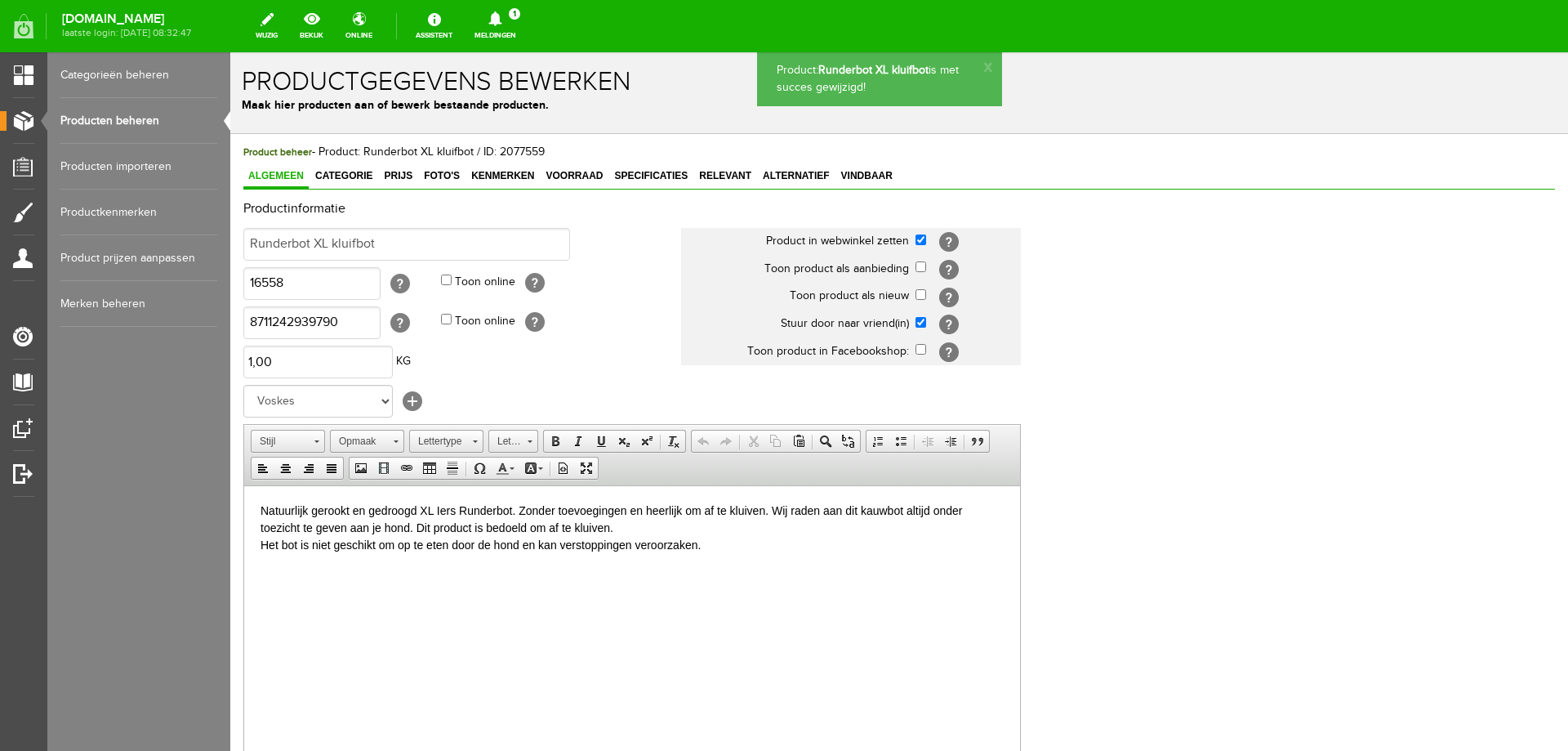
scroll to position [0, 0]
click at [439, 179] on span "Foto's" at bounding box center [442, 175] width 46 height 11
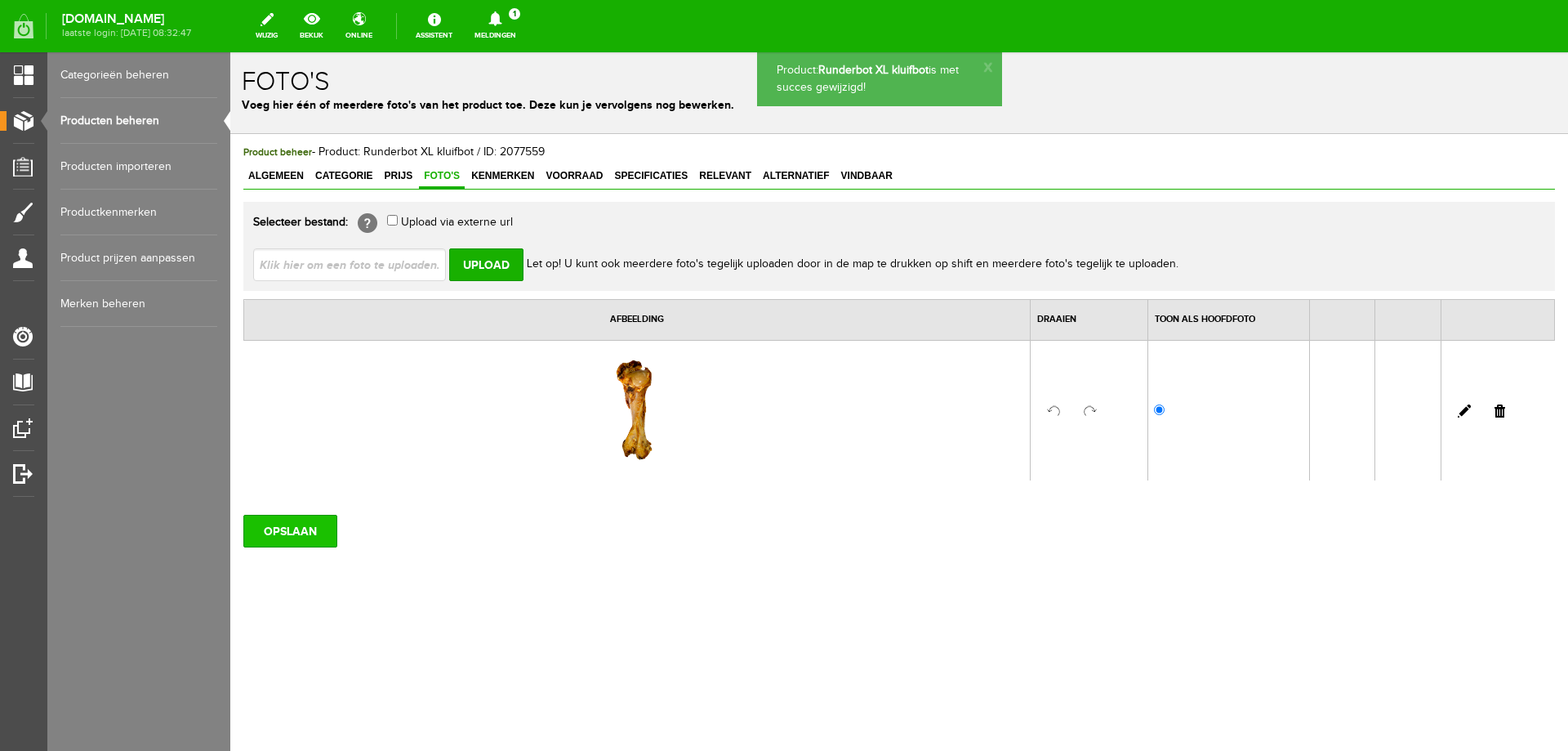
click at [299, 535] on input "OPSLAAN" at bounding box center [290, 531] width 94 height 32
click at [868, 176] on span "Vindbaar" at bounding box center [867, 175] width 61 height 11
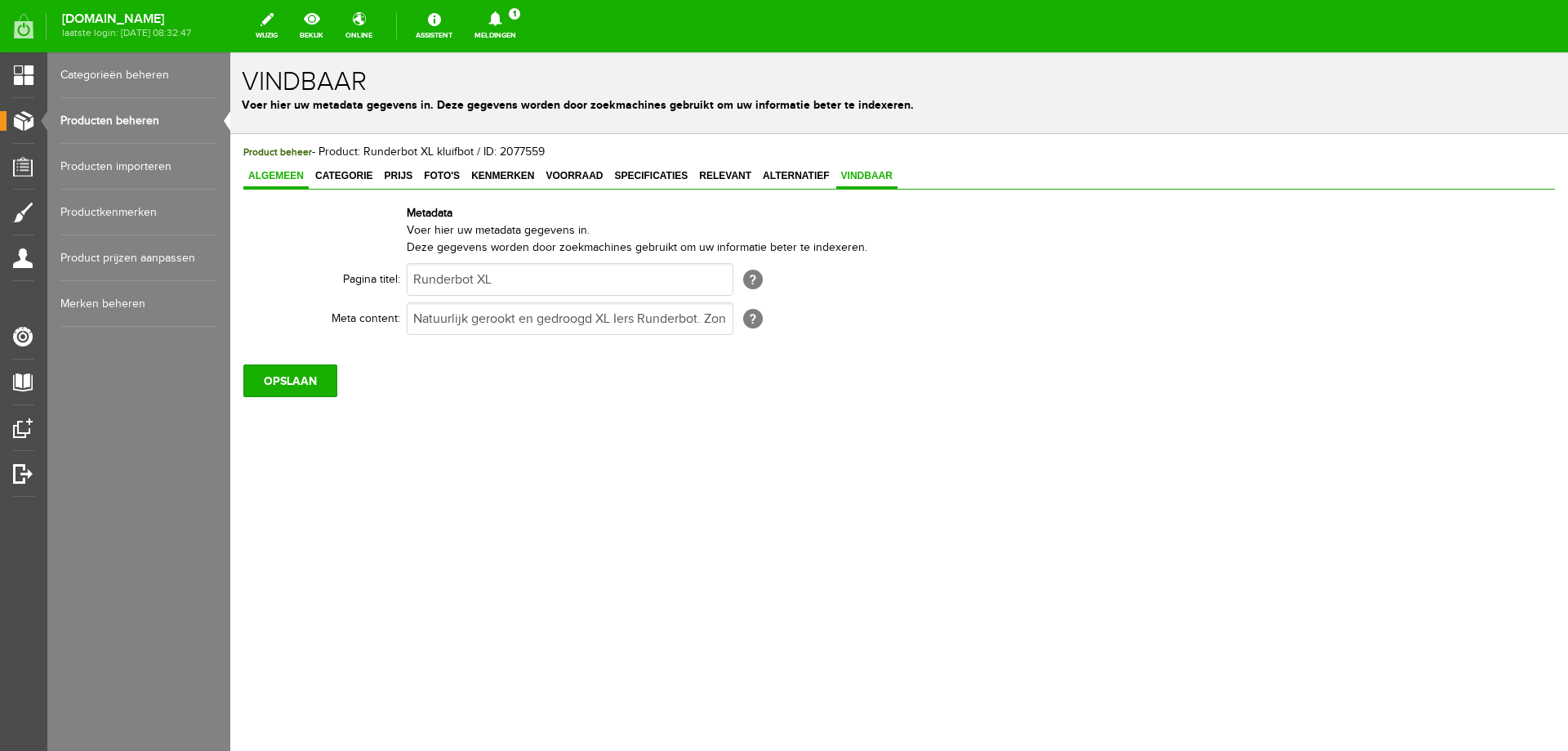
click at [300, 177] on span "Algemeen" at bounding box center [276, 175] width 66 height 11
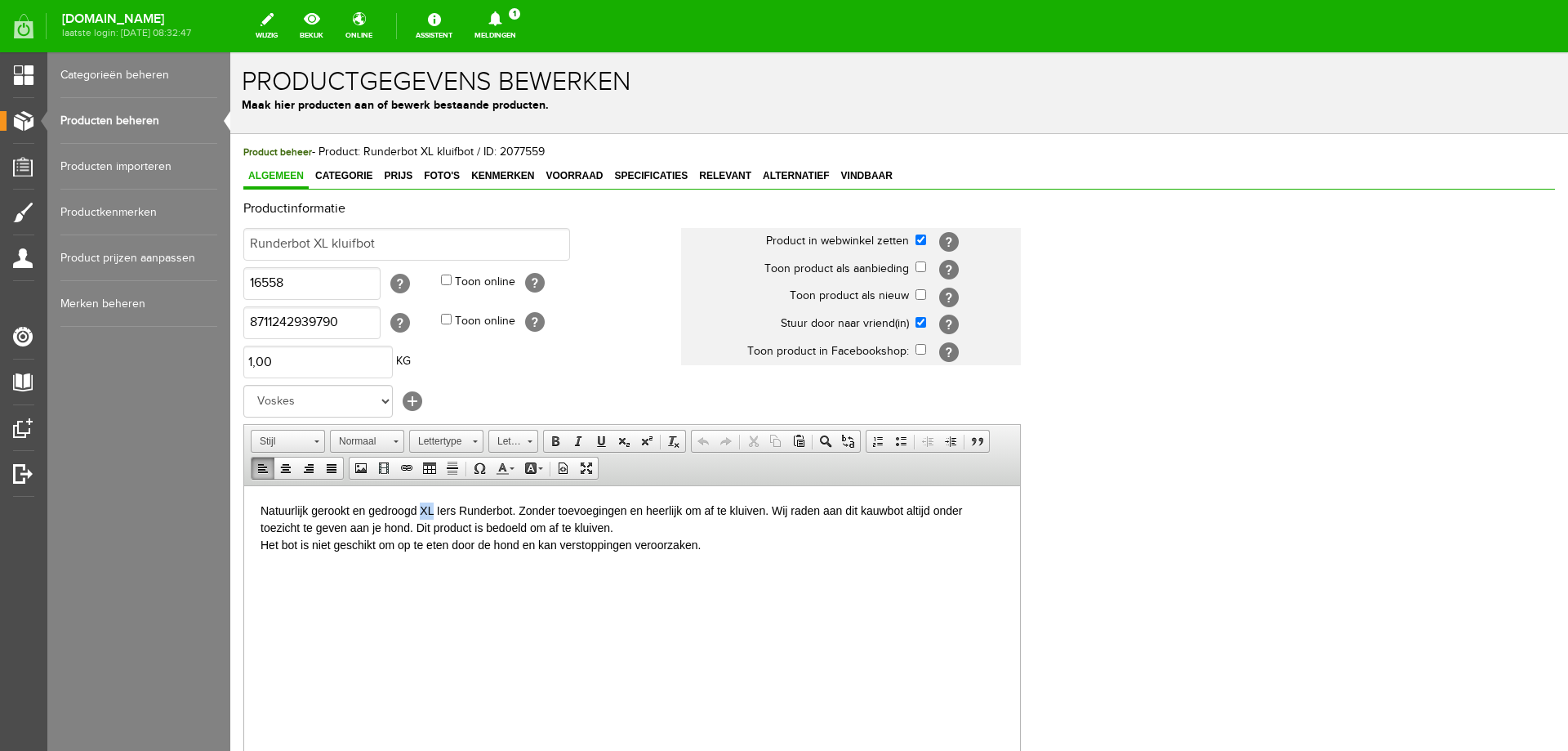
drag, startPoint x: 420, startPoint y: 509, endPoint x: 432, endPoint y: 510, distance: 12.0
click at [432, 510] on p "Natuurlijk gerookt en gedroogd XL Iers Runderbot. Zonder toevoegingen en heerli…" at bounding box center [632, 527] width 744 height 51
click at [561, 512] on p "Natuurlijk gerookt en gedroogd extra groot Iers Runderbot. Zonder toevoegingen …" at bounding box center [632, 527] width 744 height 51
